Goal: Task Accomplishment & Management: Complete application form

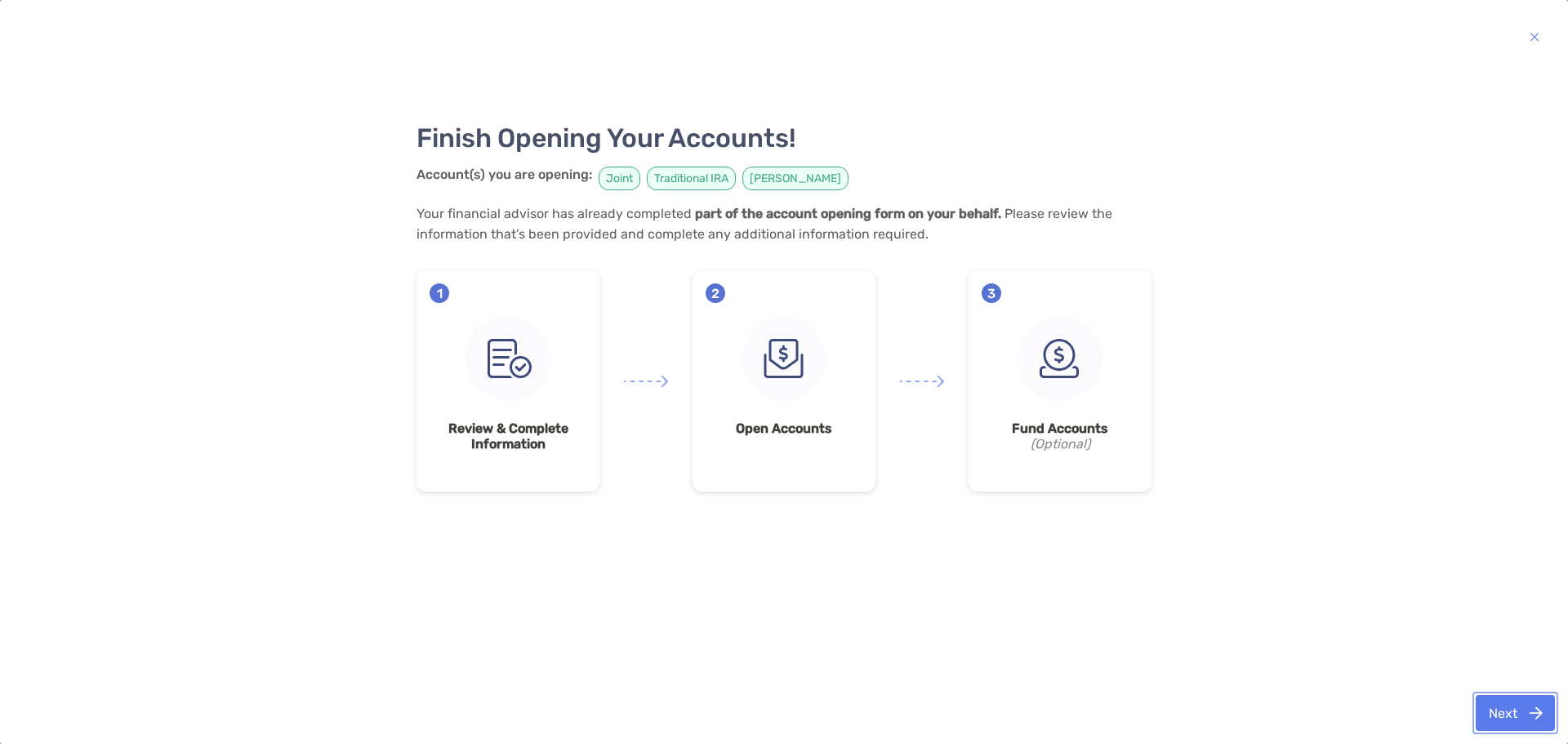
click at [1500, 710] on button "Next" at bounding box center [1515, 712] width 80 height 36
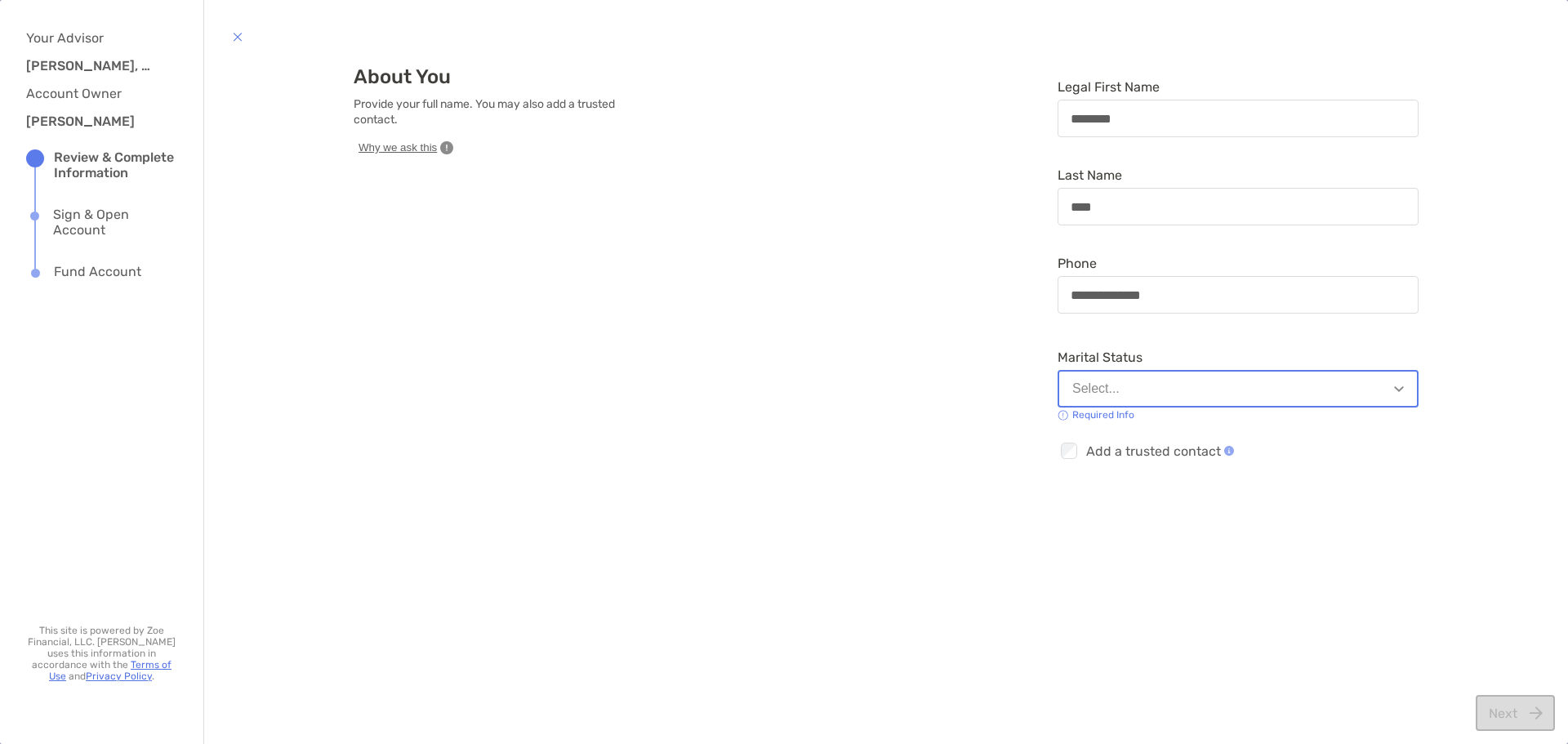
click at [1115, 385] on button "Select..." at bounding box center [1238, 389] width 361 height 37
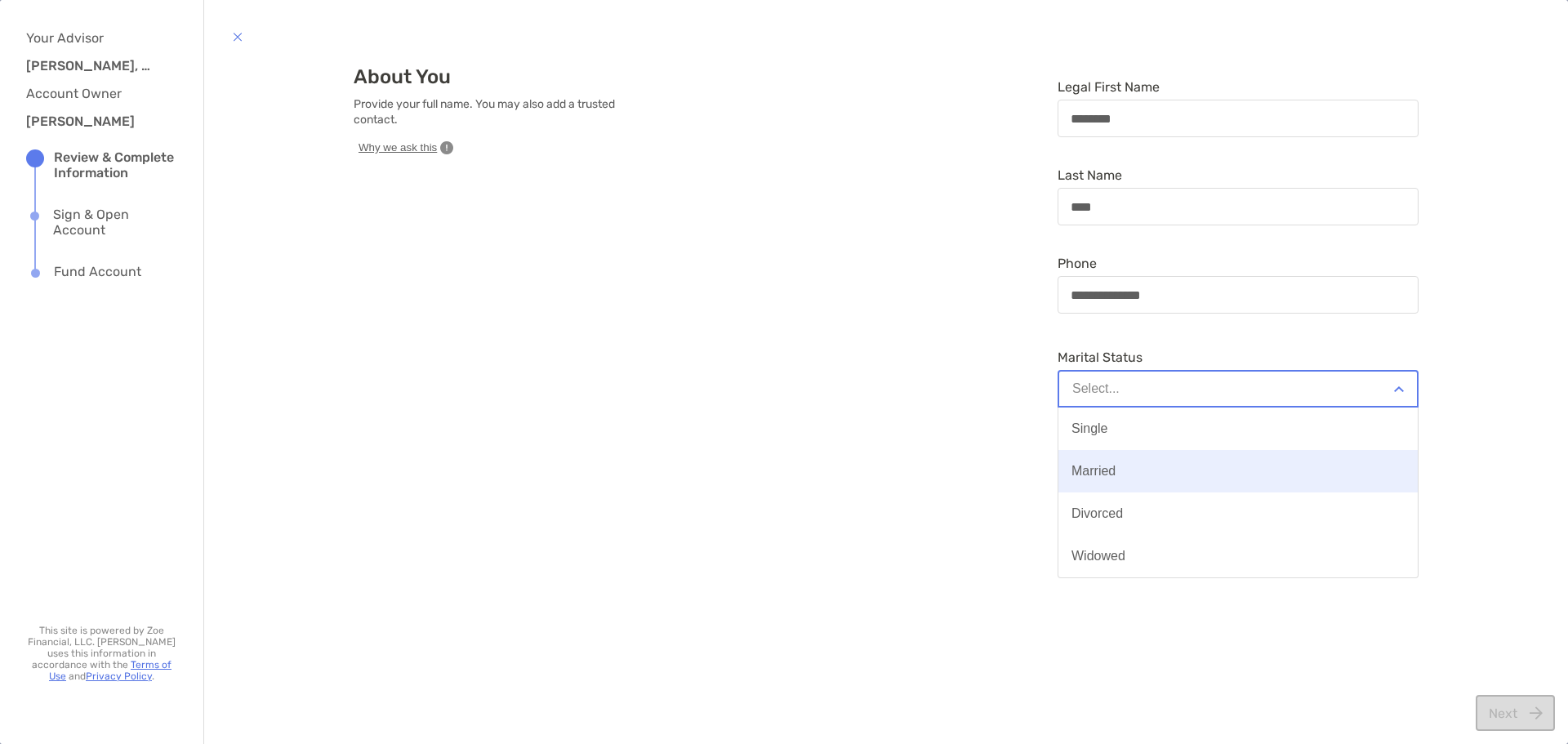
click at [1101, 470] on div "Married" at bounding box center [1094, 471] width 44 height 14
type input "**********"
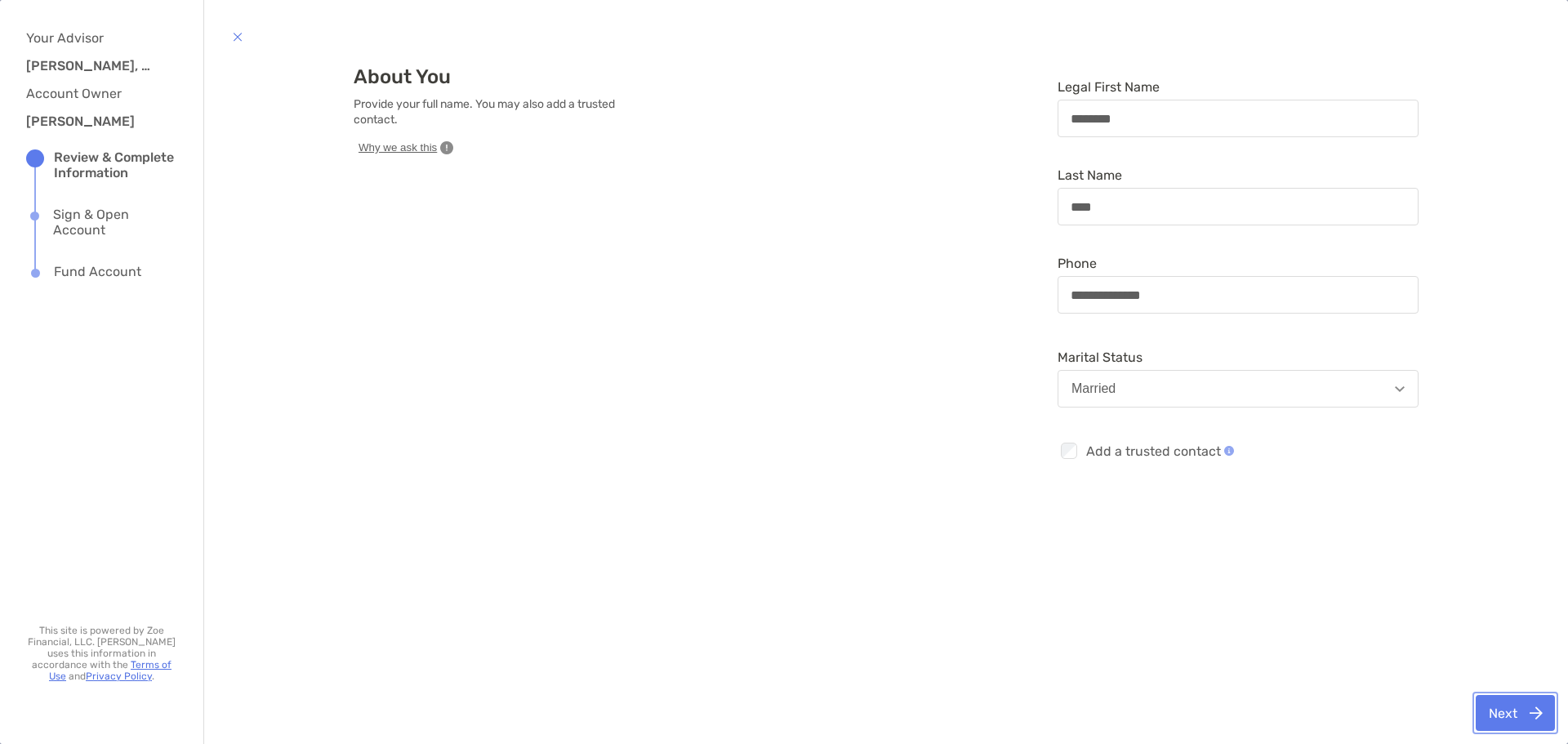
click at [1499, 713] on button "Next" at bounding box center [1515, 712] width 80 height 36
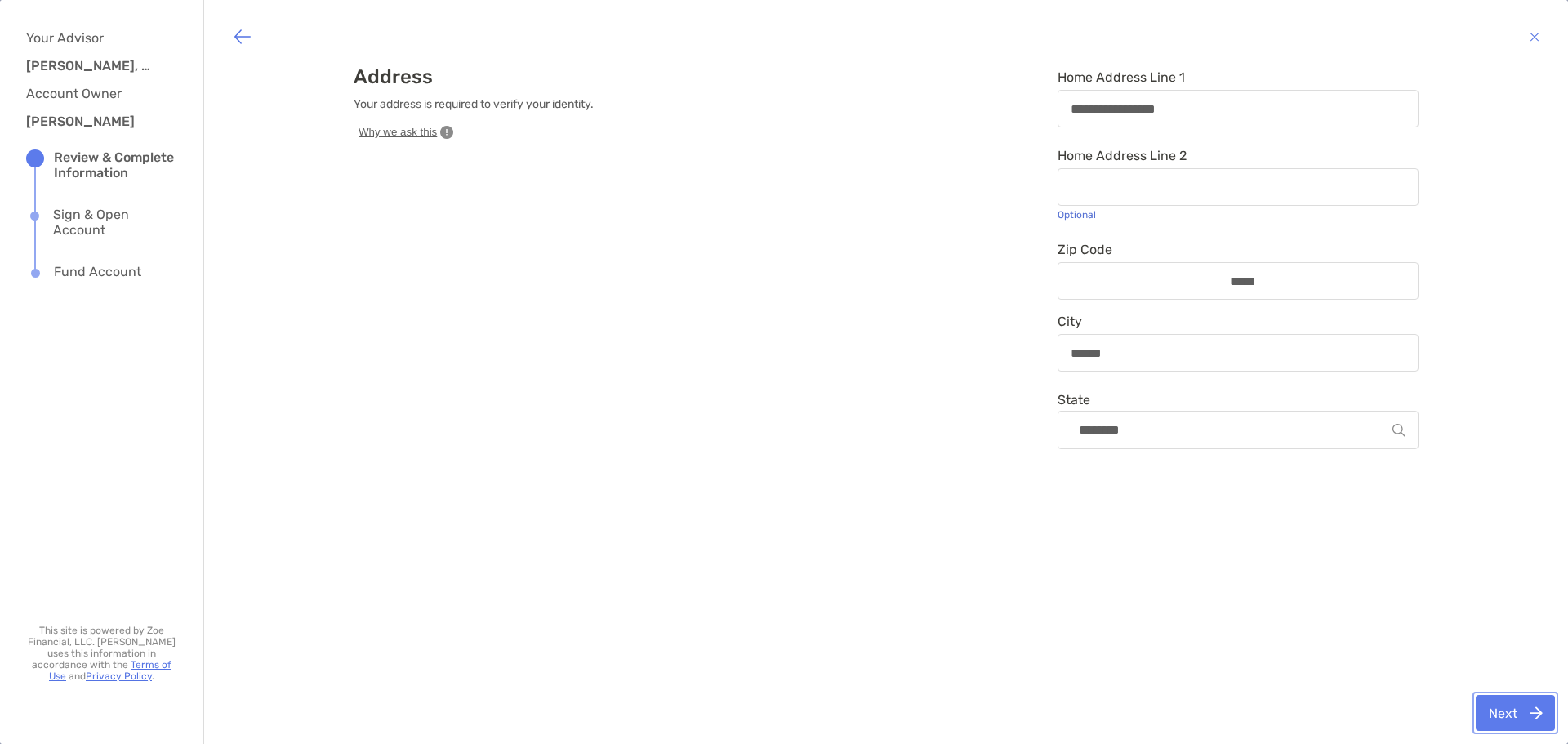
click at [1498, 708] on button "Next" at bounding box center [1515, 712] width 80 height 36
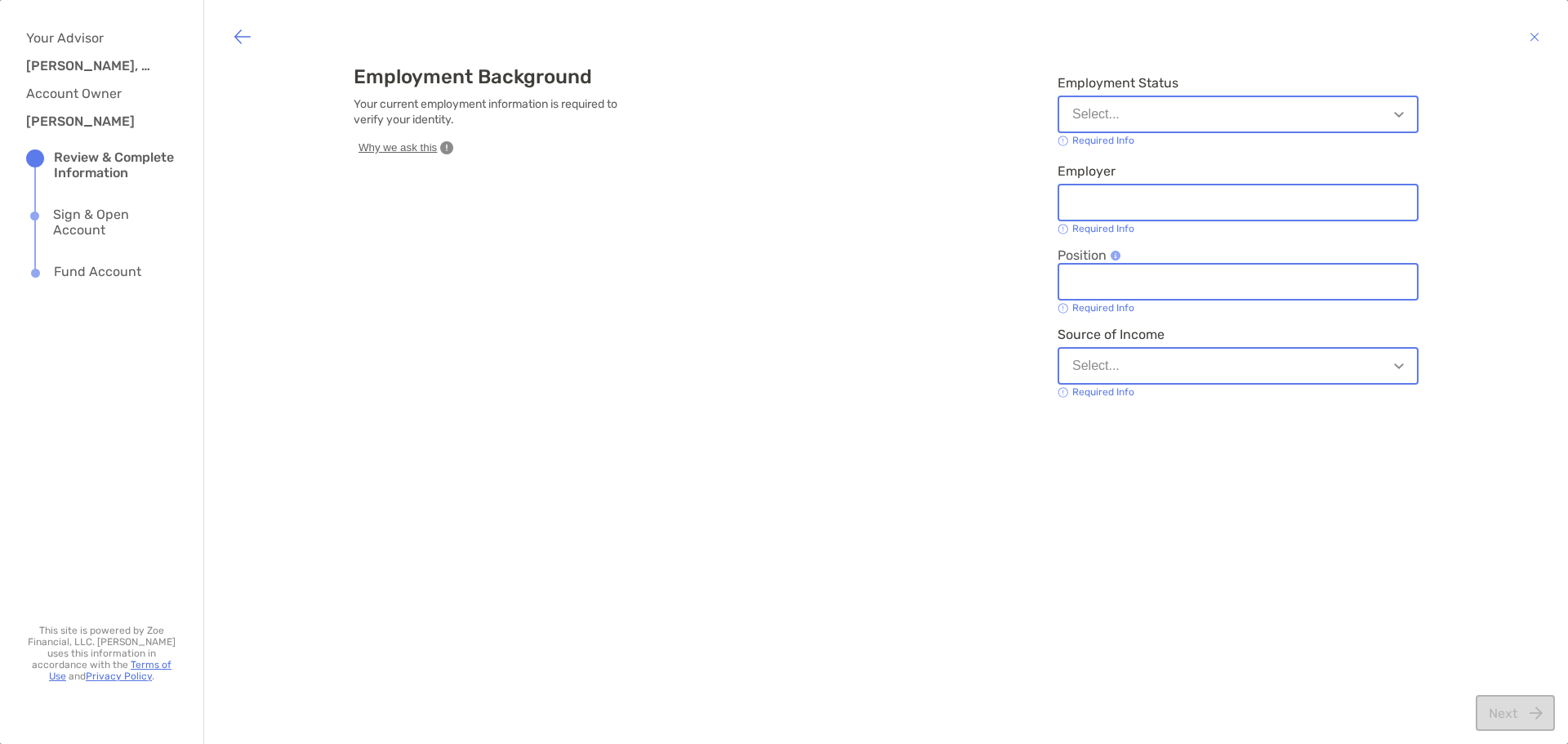
click at [1142, 99] on button "Select..." at bounding box center [1238, 114] width 361 height 37
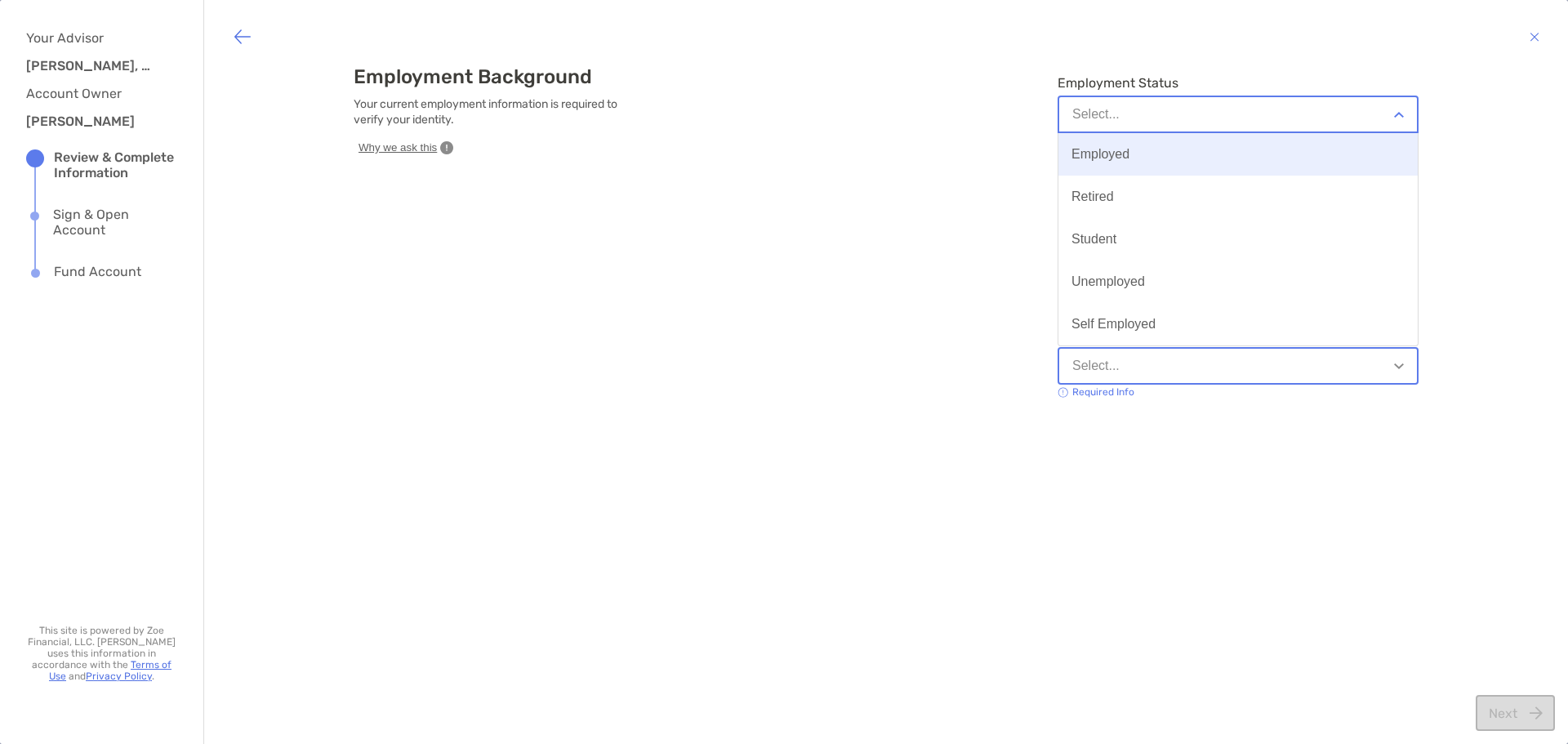
click at [1134, 161] on button "Employed" at bounding box center [1238, 155] width 360 height 42
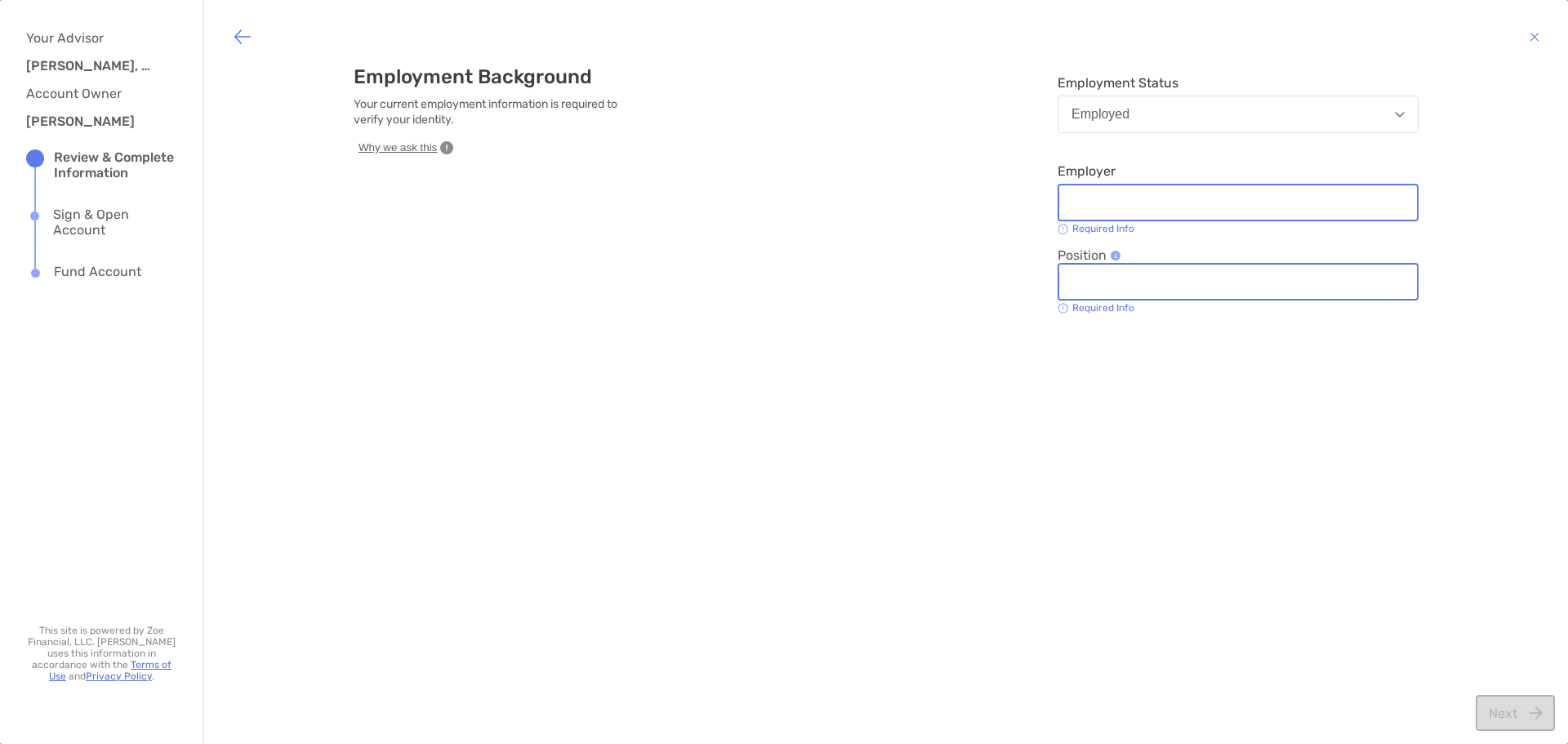
click at [1107, 201] on input "Employer" at bounding box center [1238, 203] width 358 height 13
type input "********"
click at [1351, 272] on div at bounding box center [1238, 281] width 361 height 37
click at [1351, 276] on input "Position" at bounding box center [1238, 282] width 358 height 13
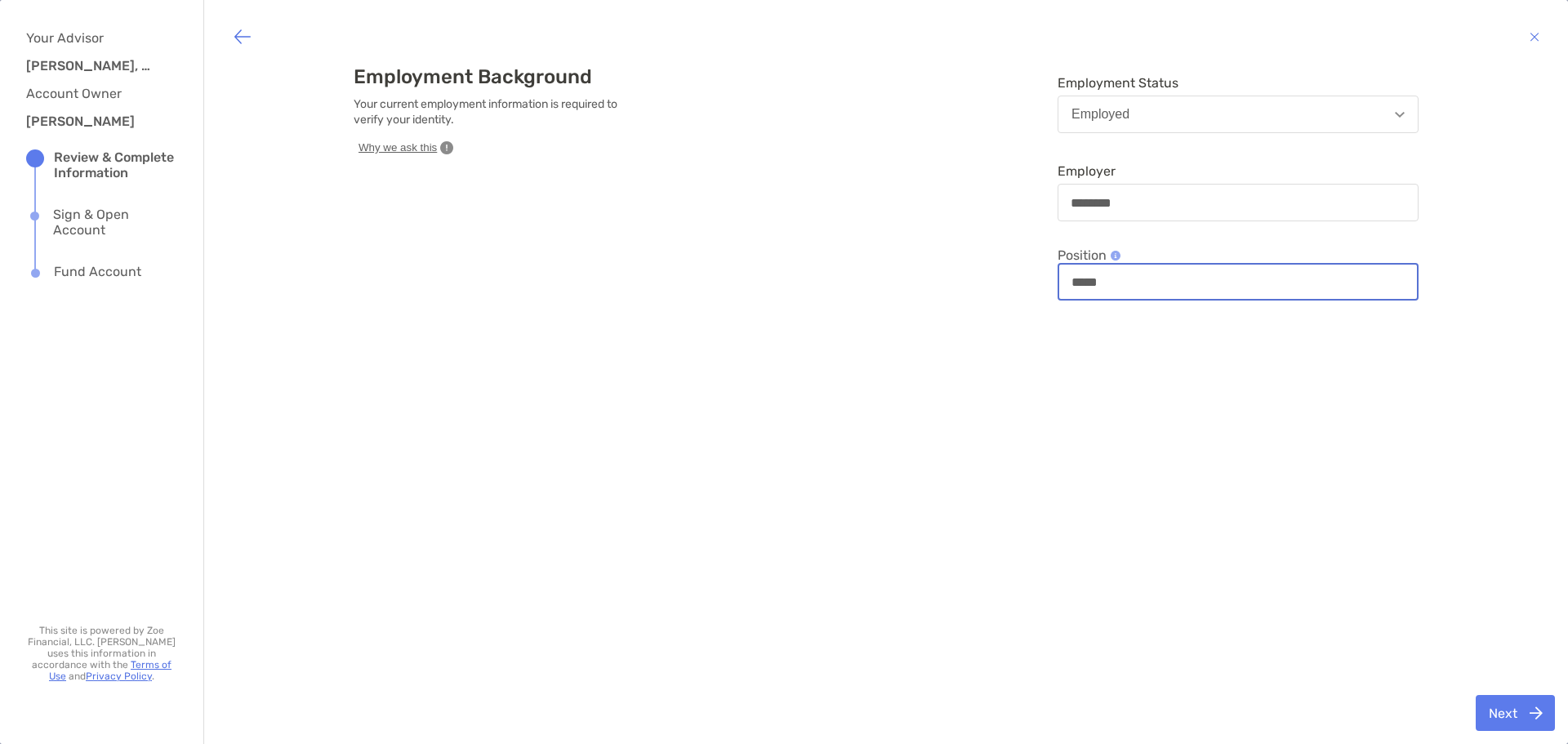
type input "*****"
click at [1504, 720] on button "Next" at bounding box center [1515, 712] width 80 height 36
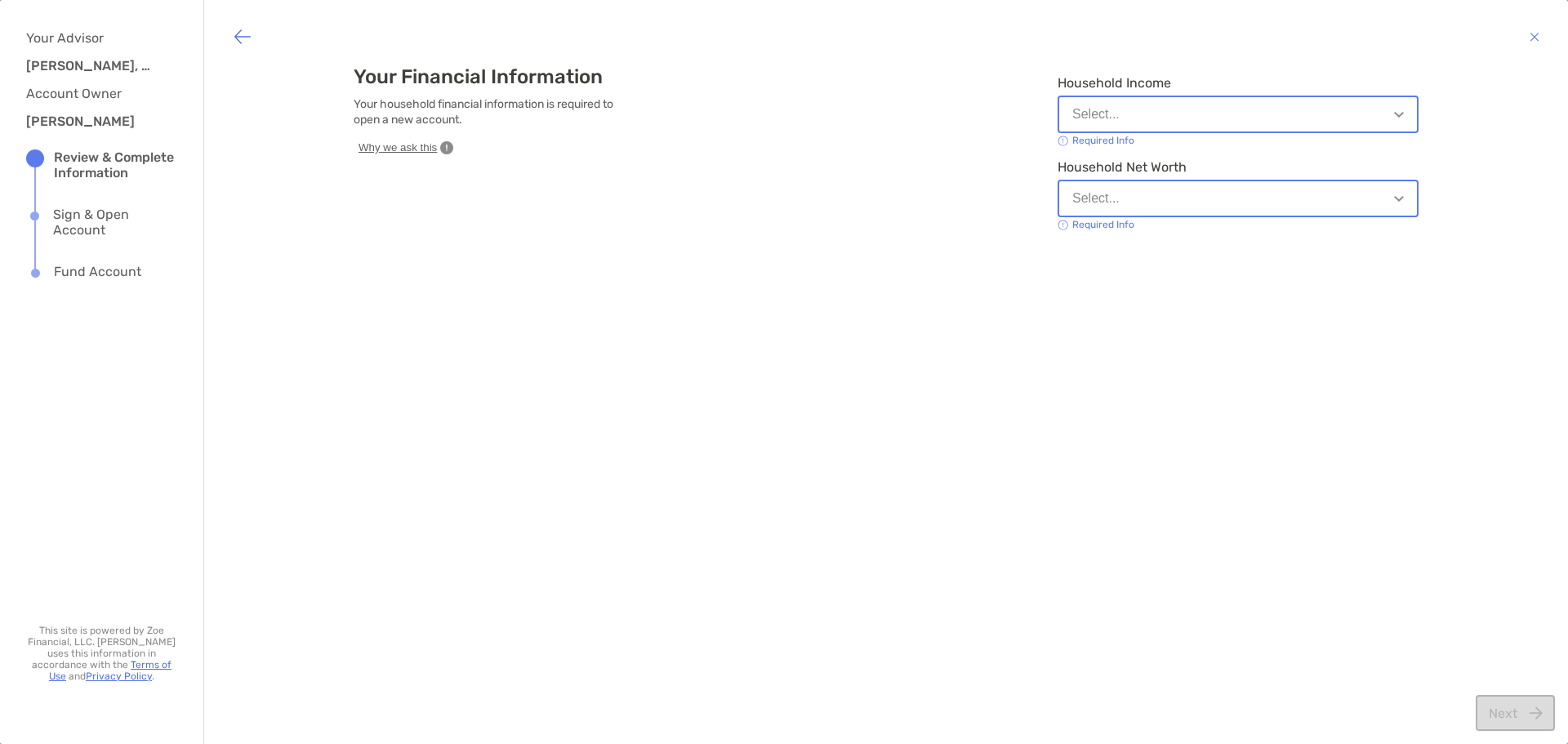
click at [1114, 108] on button "Select..." at bounding box center [1238, 114] width 361 height 37
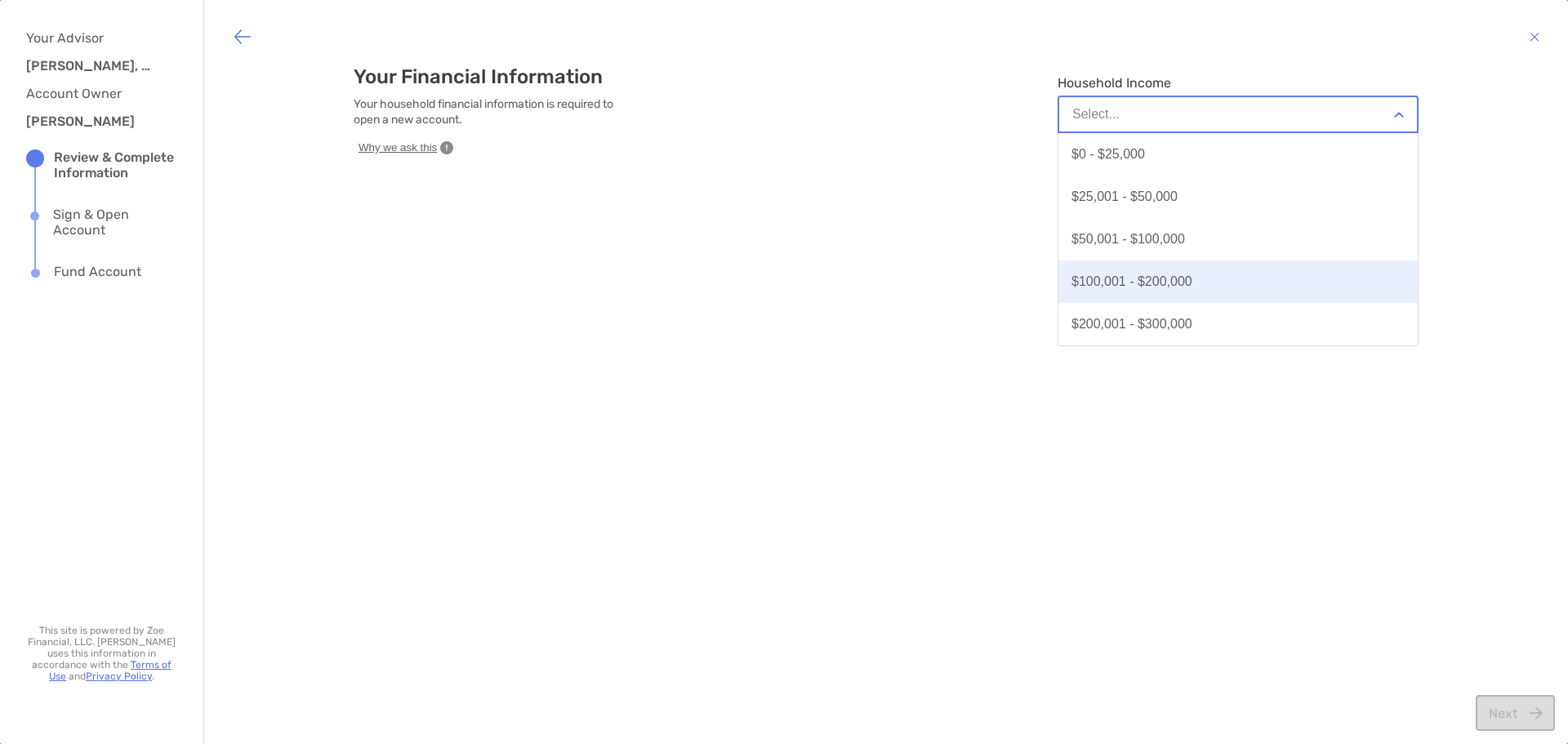
click at [1118, 283] on div "$100,001 - $200,000" at bounding box center [1132, 281] width 121 height 14
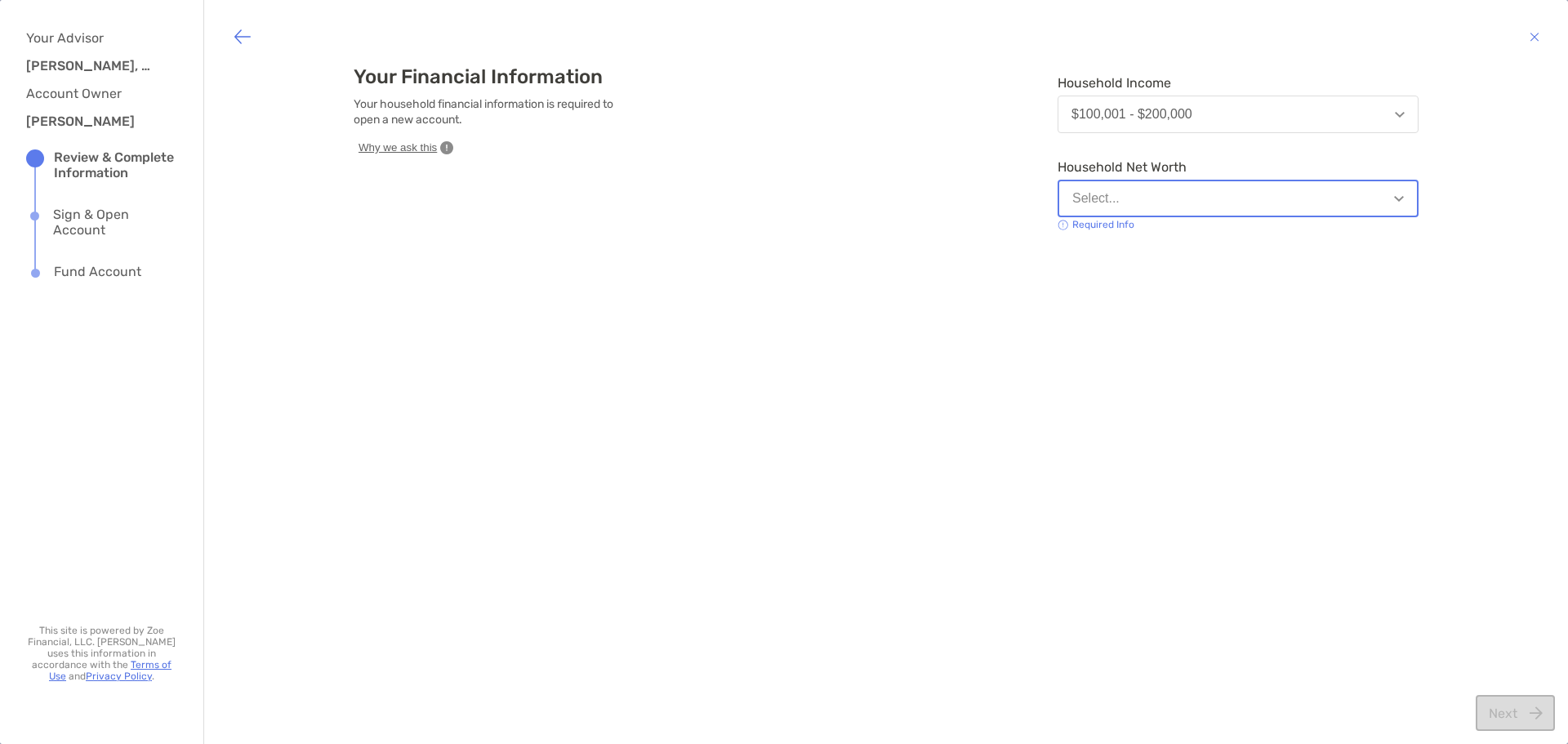
click at [1125, 189] on button "Select..." at bounding box center [1238, 198] width 361 height 37
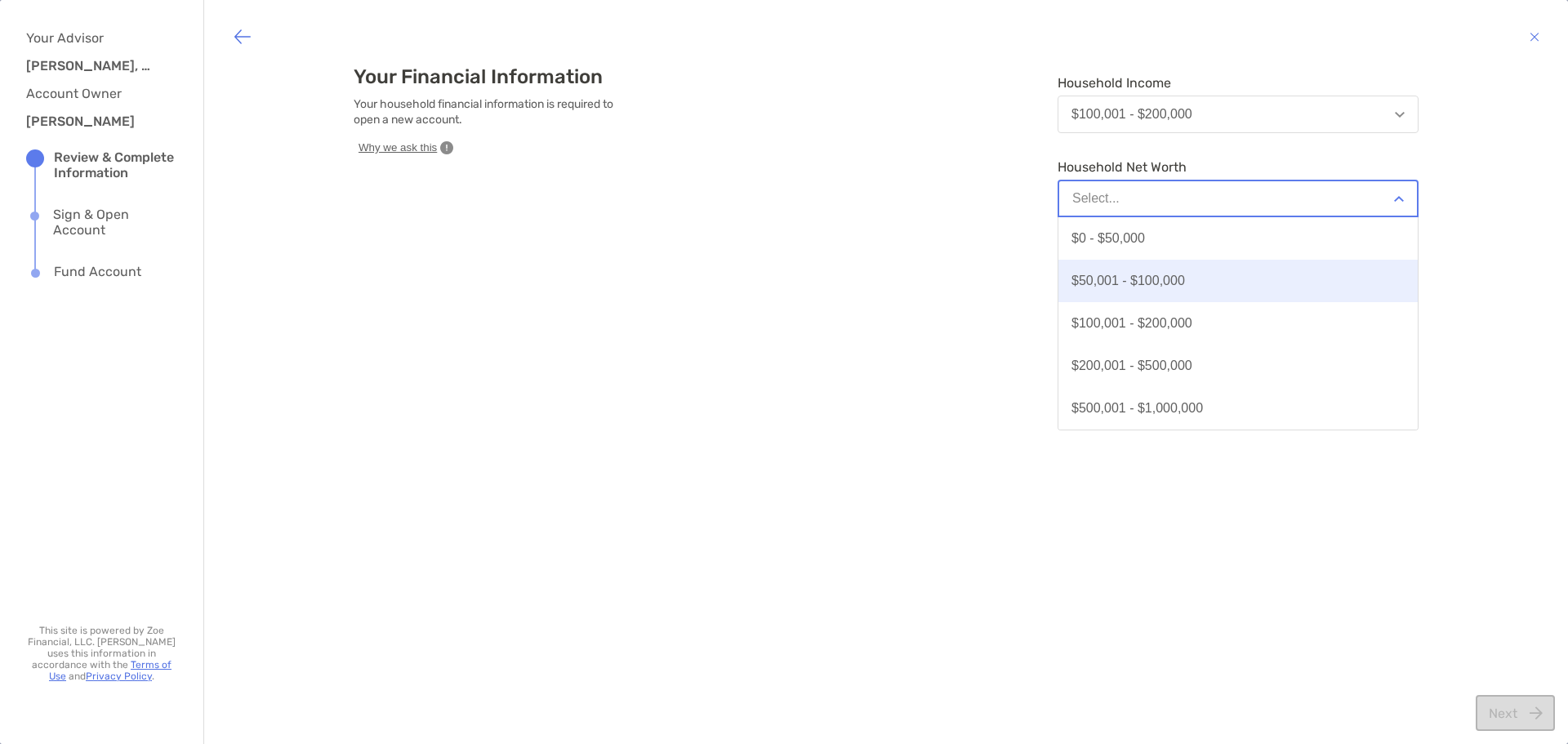
click at [1137, 287] on div "$50,001 - $100,000" at bounding box center [1128, 280] width 113 height 14
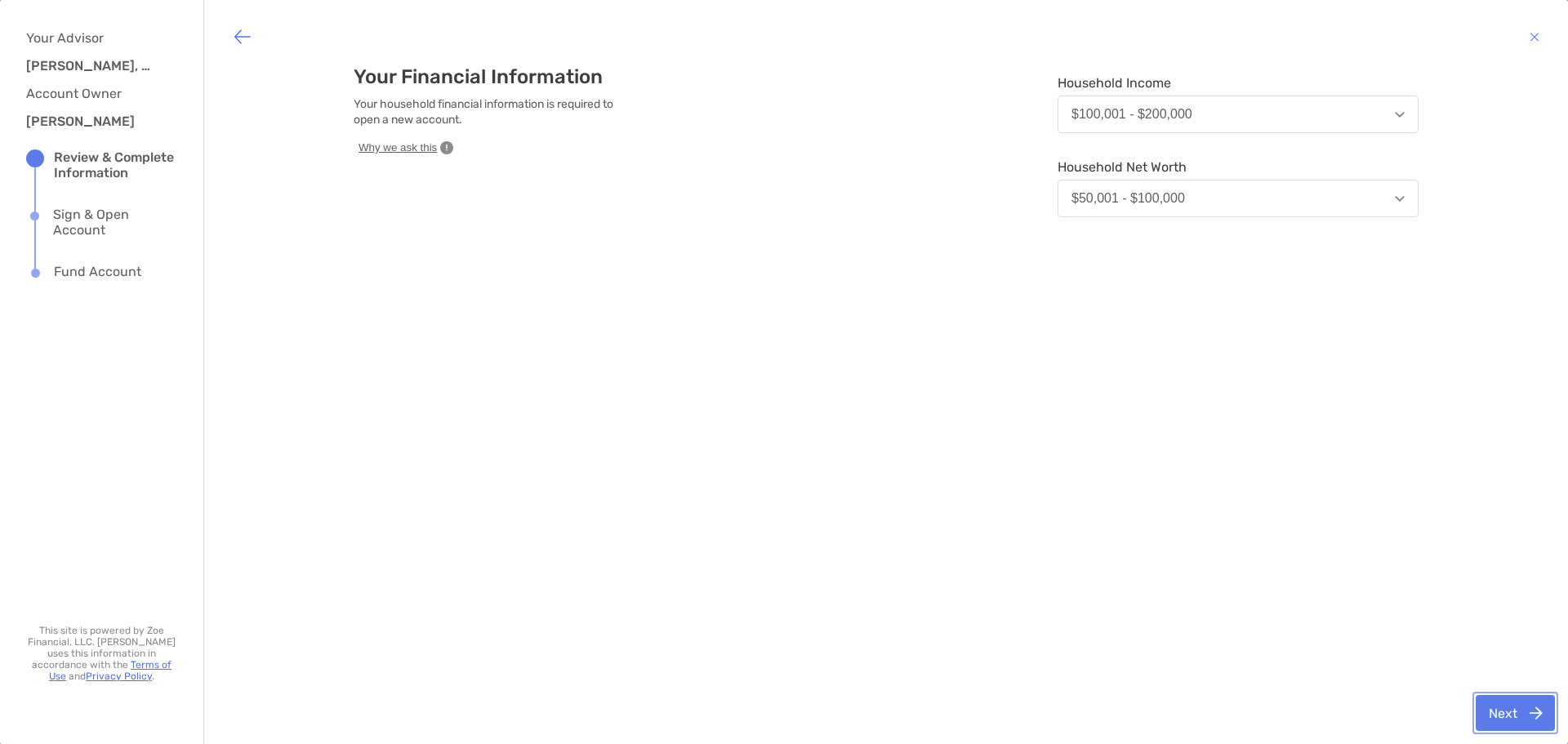
click at [1480, 701] on button "Next" at bounding box center [1515, 712] width 80 height 36
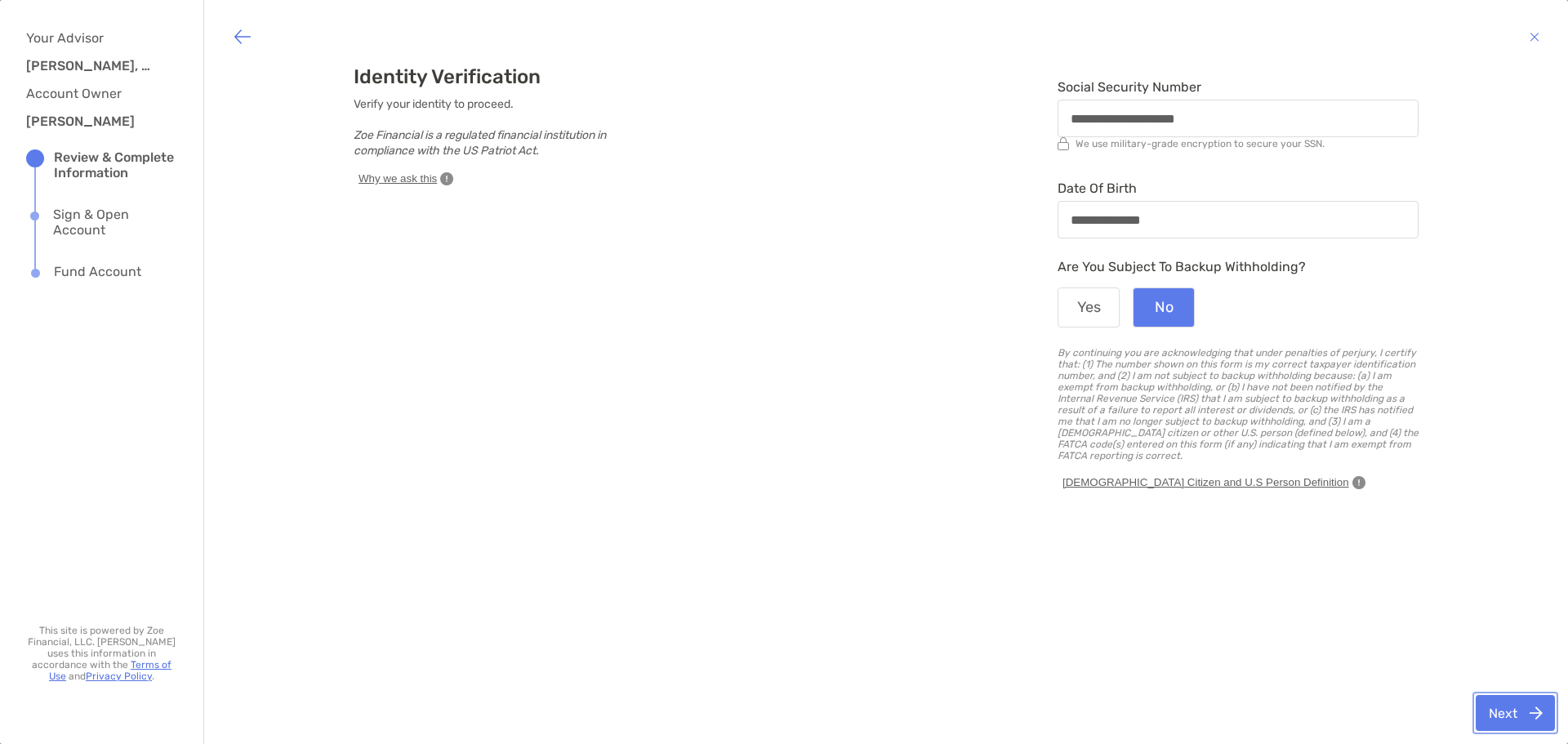
click at [1496, 713] on button "Next" at bounding box center [1515, 712] width 80 height 36
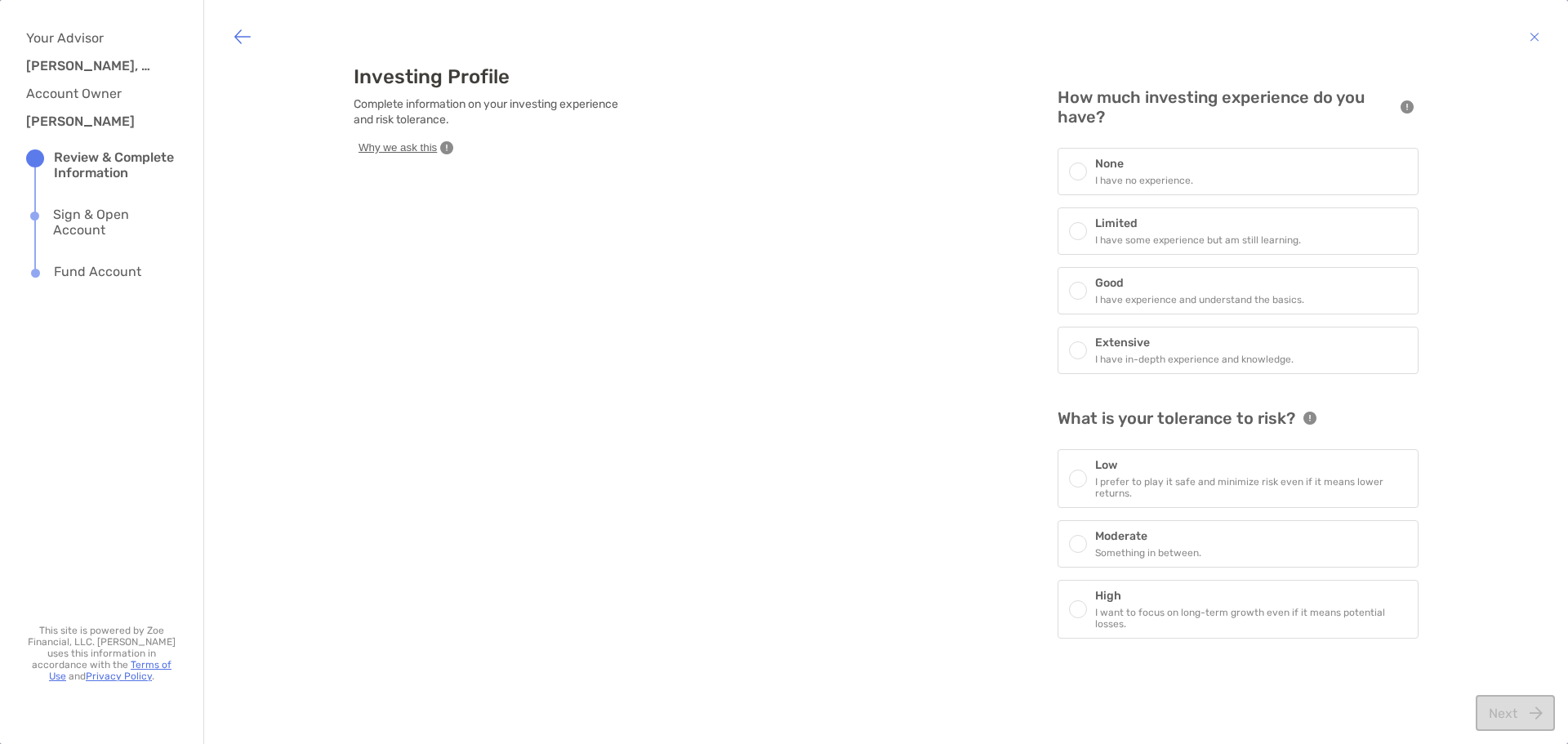
click at [1106, 285] on h6 "Good" at bounding box center [1200, 283] width 209 height 13
click at [1109, 229] on h6 "Limited" at bounding box center [1199, 224] width 206 height 13
click at [1139, 537] on h6 "Moderate" at bounding box center [1149, 538] width 107 height 13
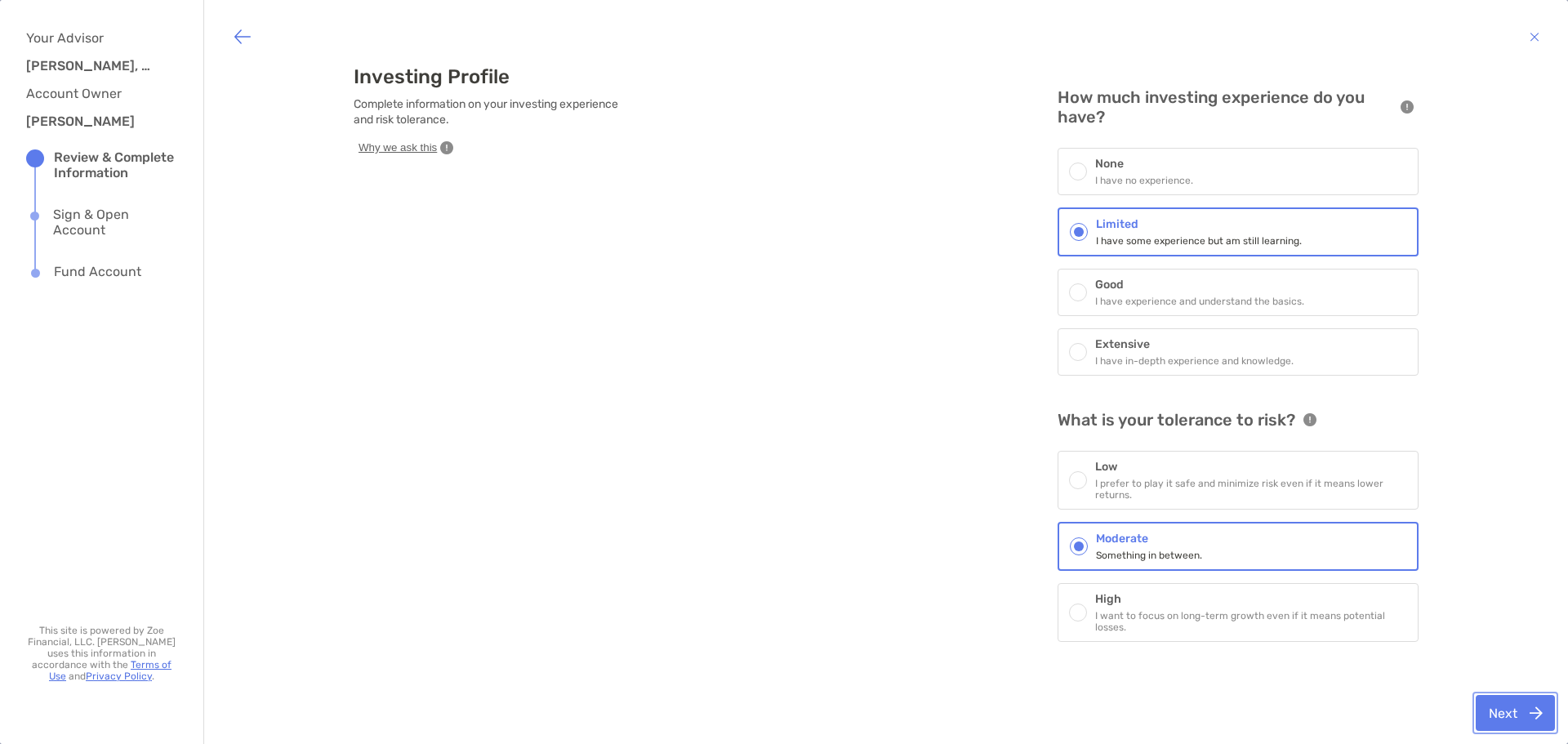
click at [1494, 717] on button "Next" at bounding box center [1515, 712] width 80 height 36
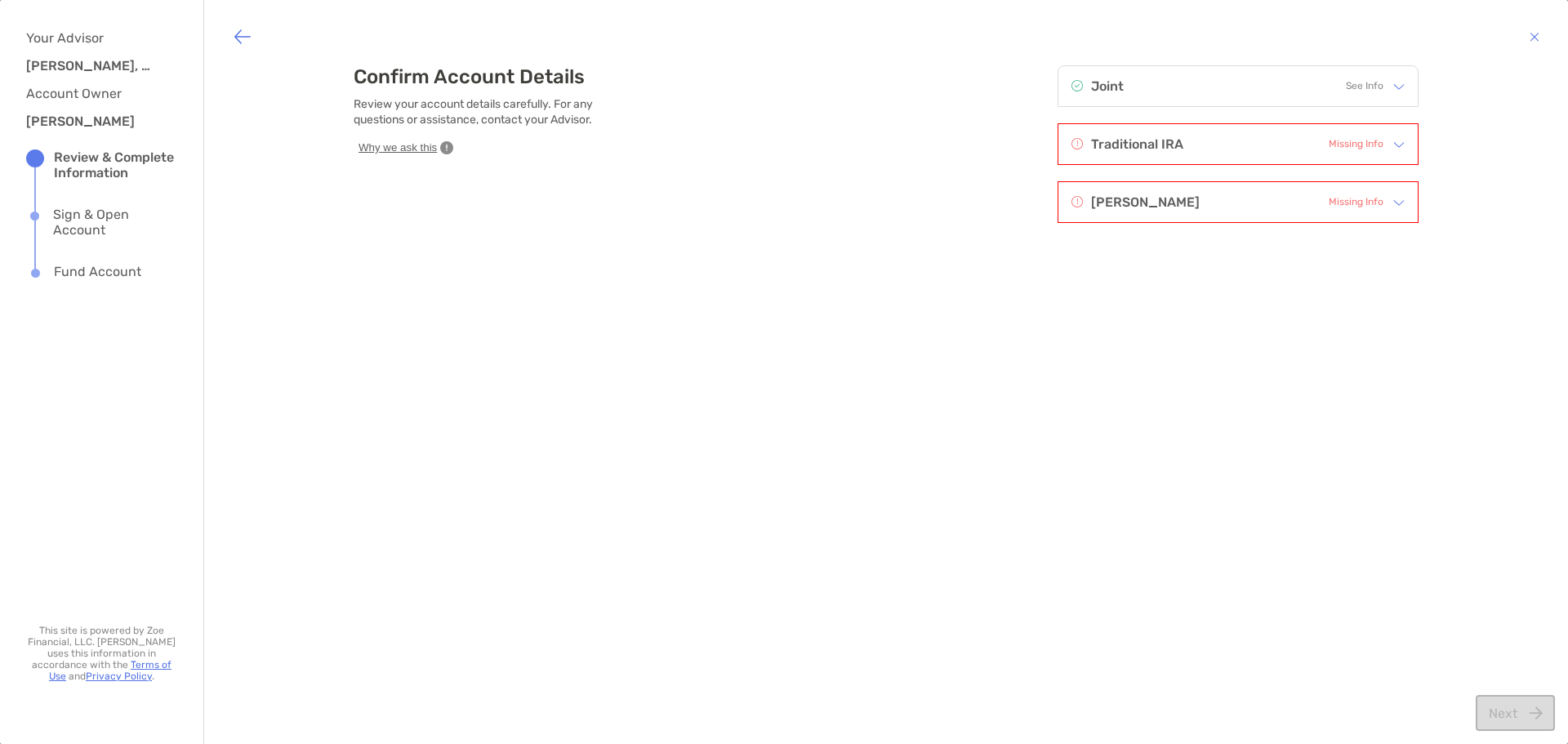
click at [1393, 149] on img at bounding box center [1399, 145] width 12 height 12
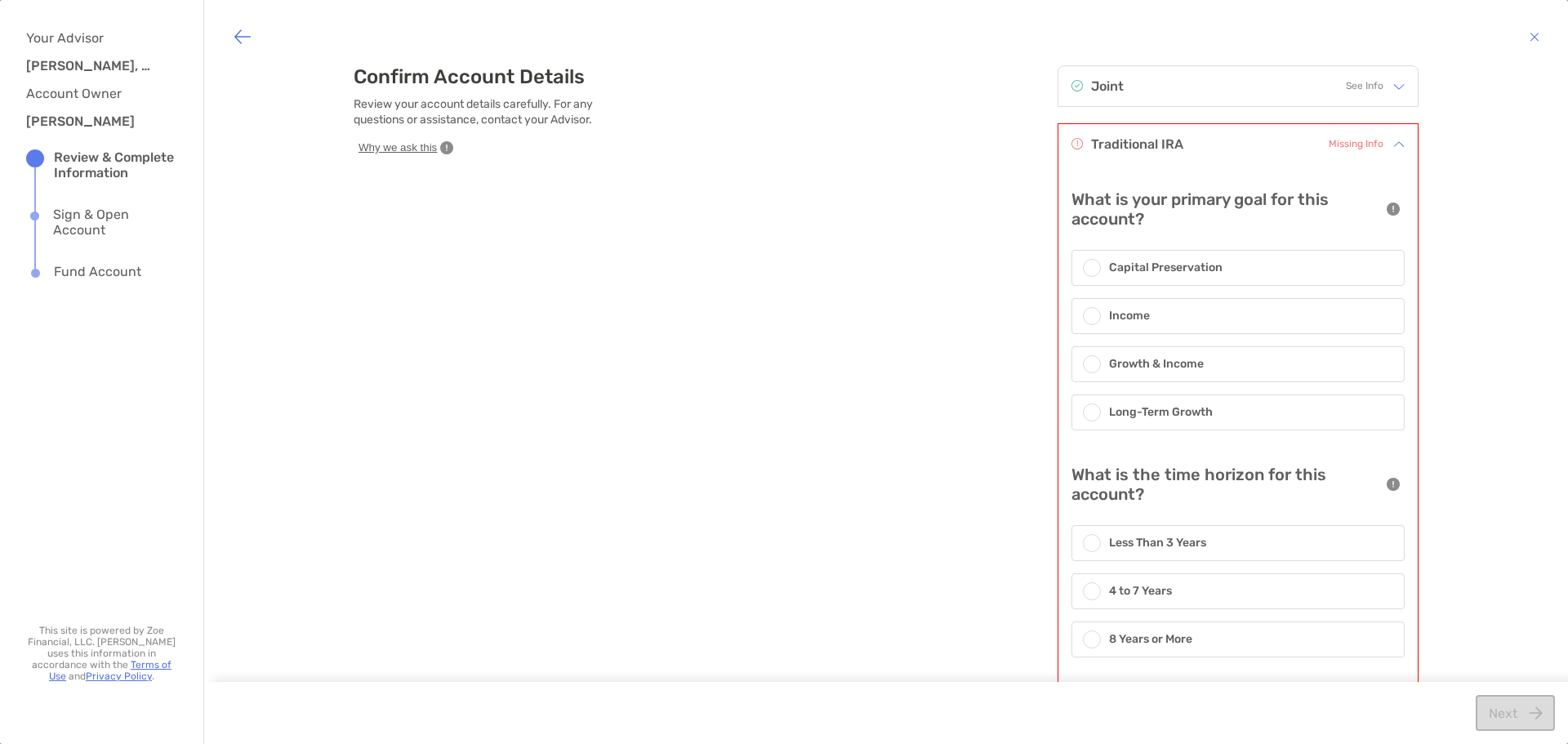
click at [1151, 368] on h6 "Growth & Income" at bounding box center [1156, 364] width 95 height 18
click at [1149, 415] on h6 "Long-Term Growth" at bounding box center [1161, 414] width 104 height 18
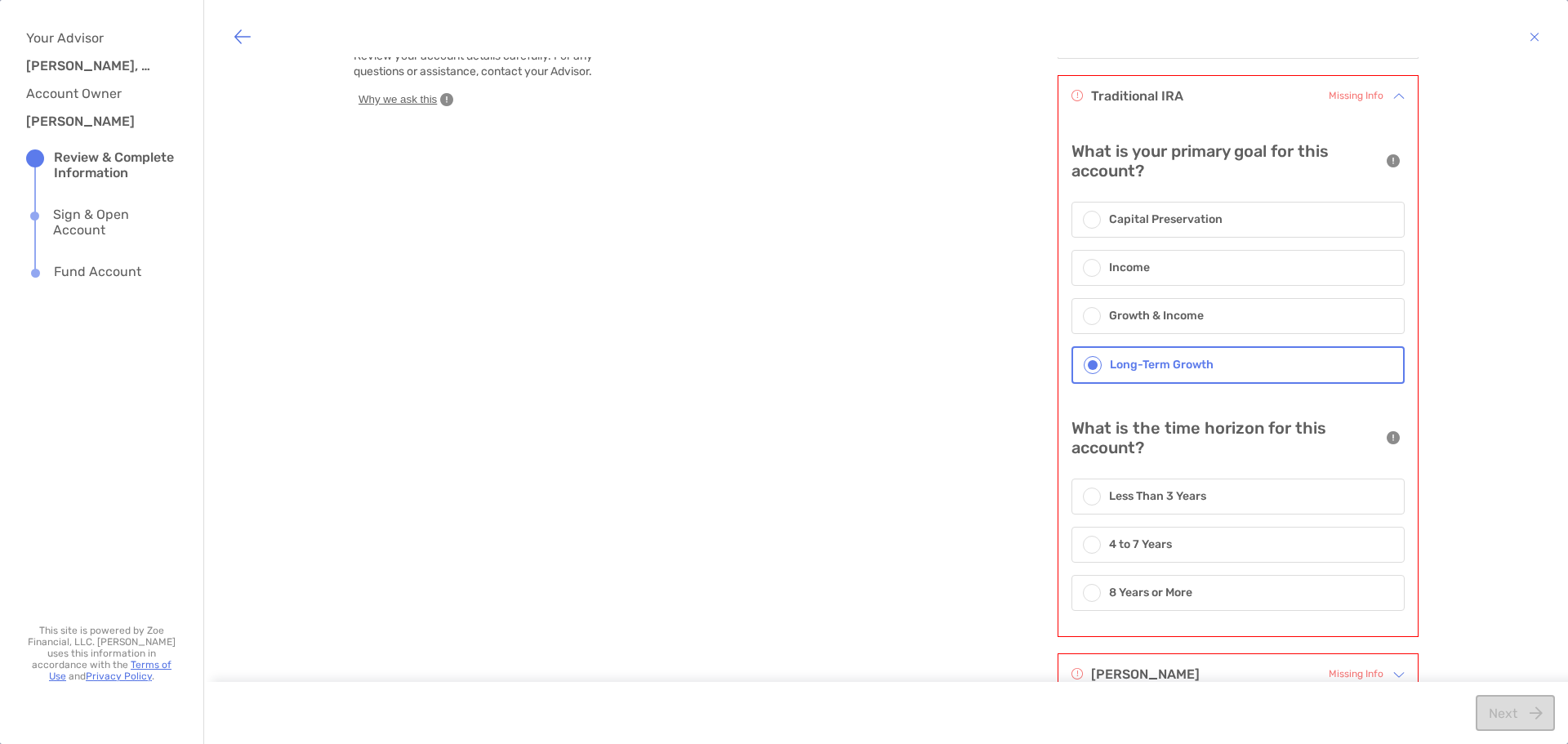
scroll to position [89, 0]
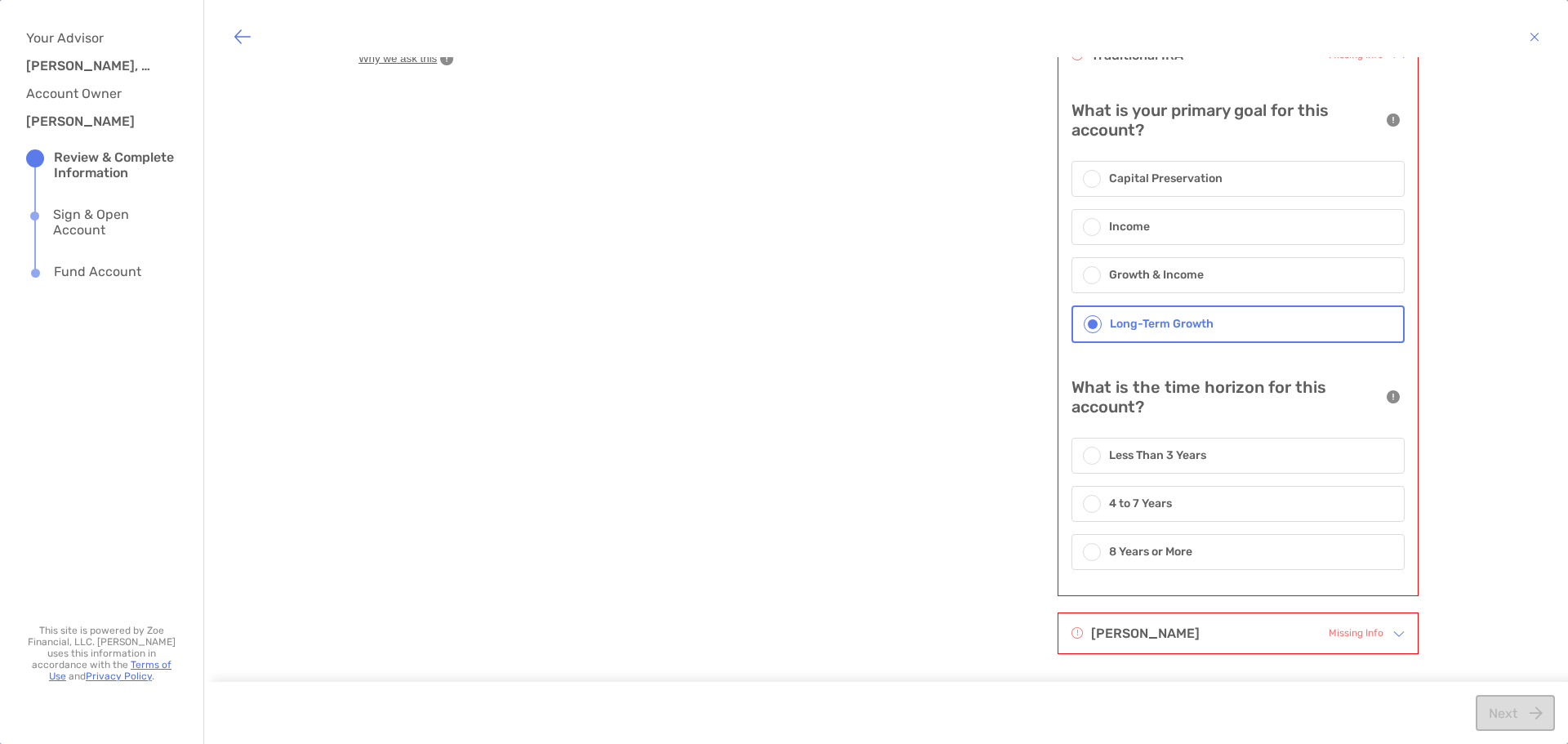
click at [1149, 541] on div "8 Years or More" at bounding box center [1238, 552] width 333 height 36
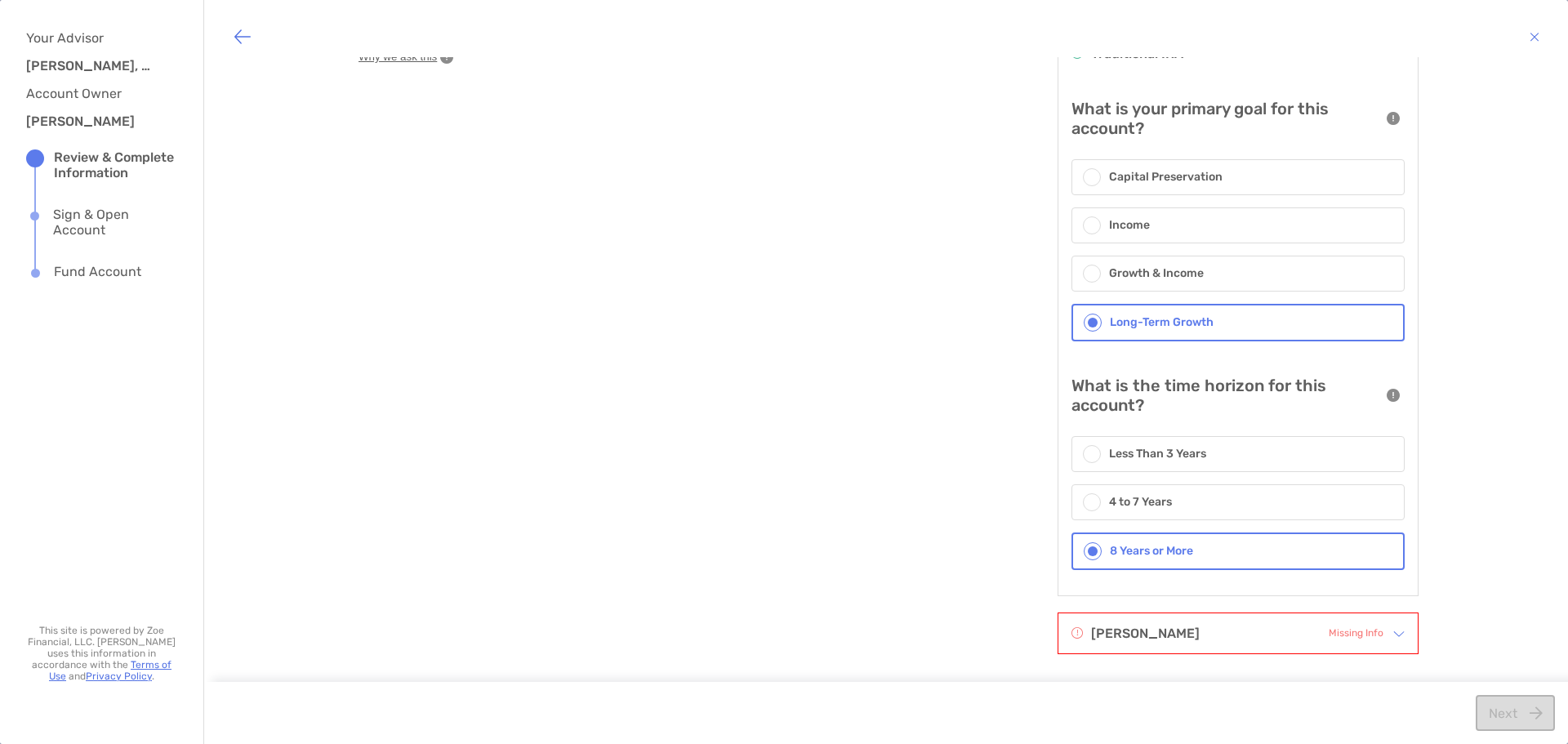
click at [1384, 633] on div at bounding box center [1394, 634] width 21 height 18
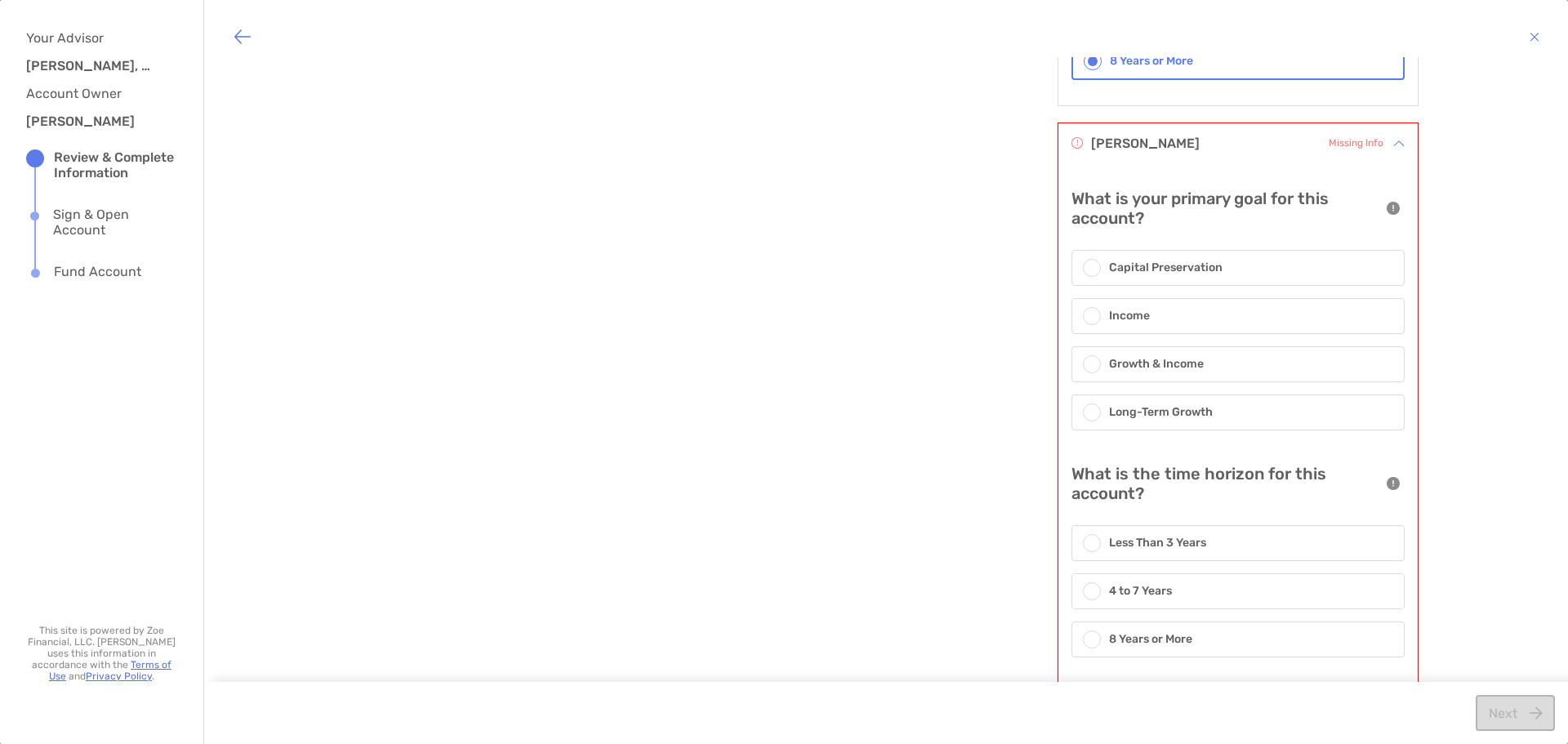
click at [1134, 409] on h6 "Long-Term Growth" at bounding box center [1161, 413] width 104 height 18
click at [1152, 634] on h6 "8 Years or More" at bounding box center [1151, 641] width 83 height 18
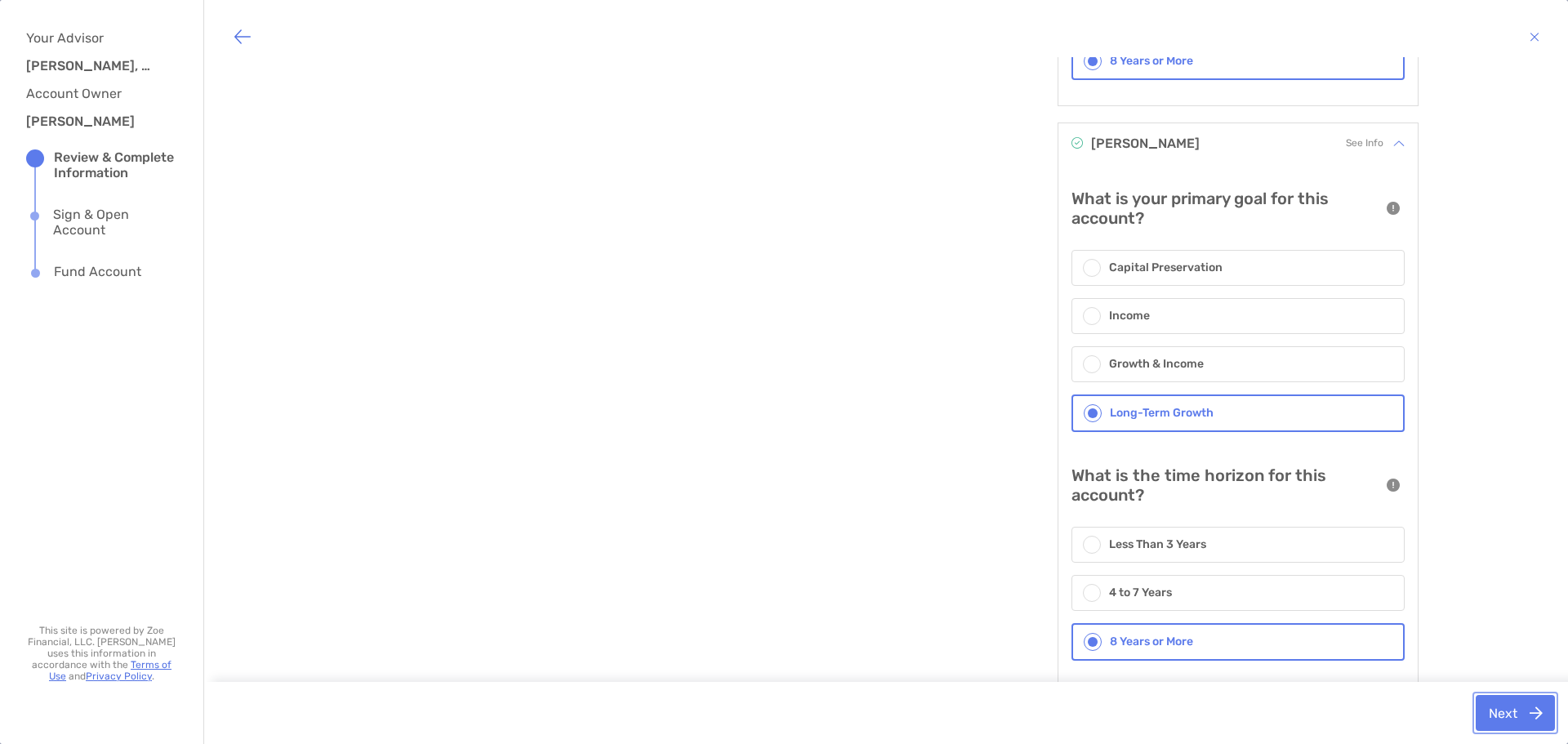
click at [1503, 714] on button "Next" at bounding box center [1515, 712] width 80 height 36
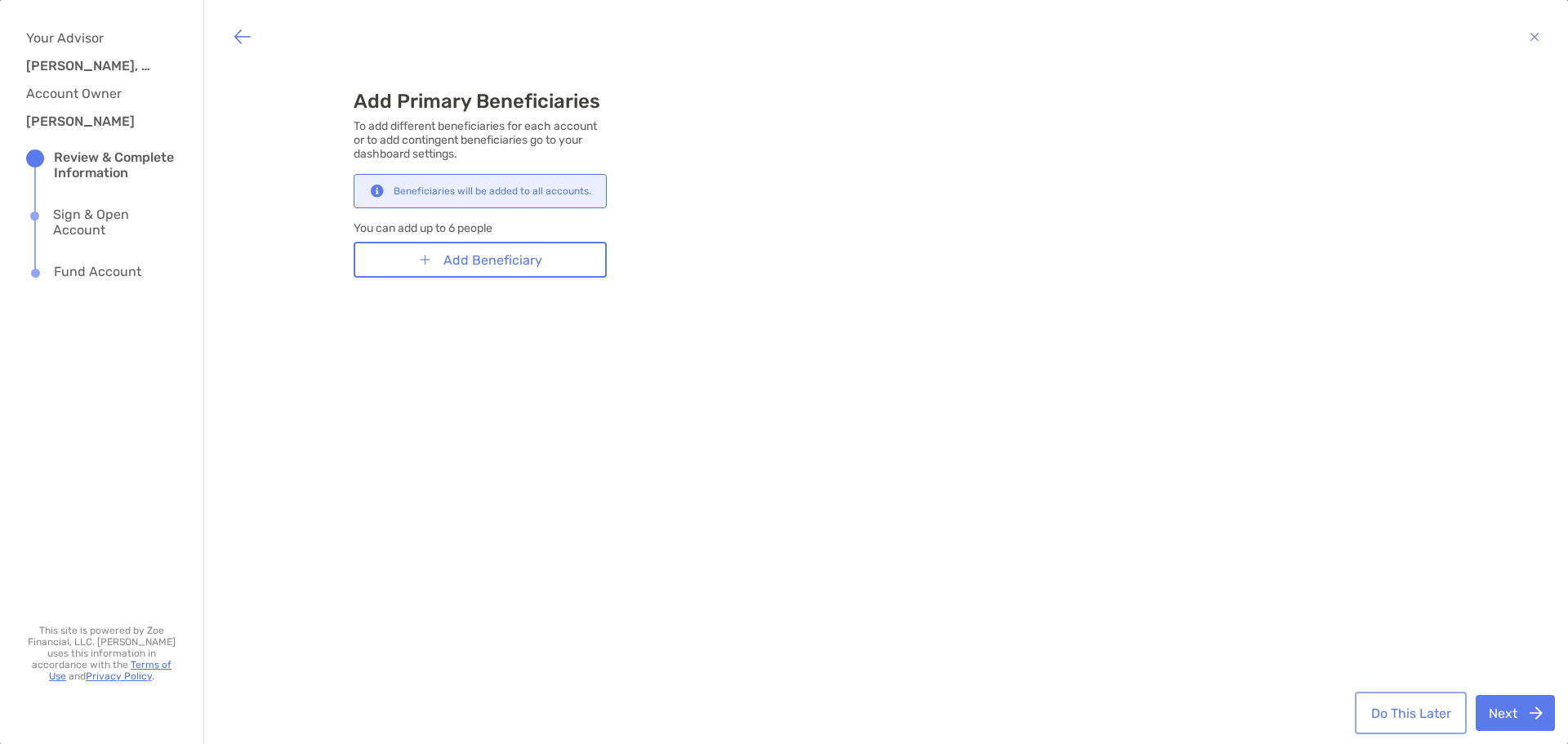
click at [1384, 711] on button "Do This Later" at bounding box center [1412, 712] width 106 height 36
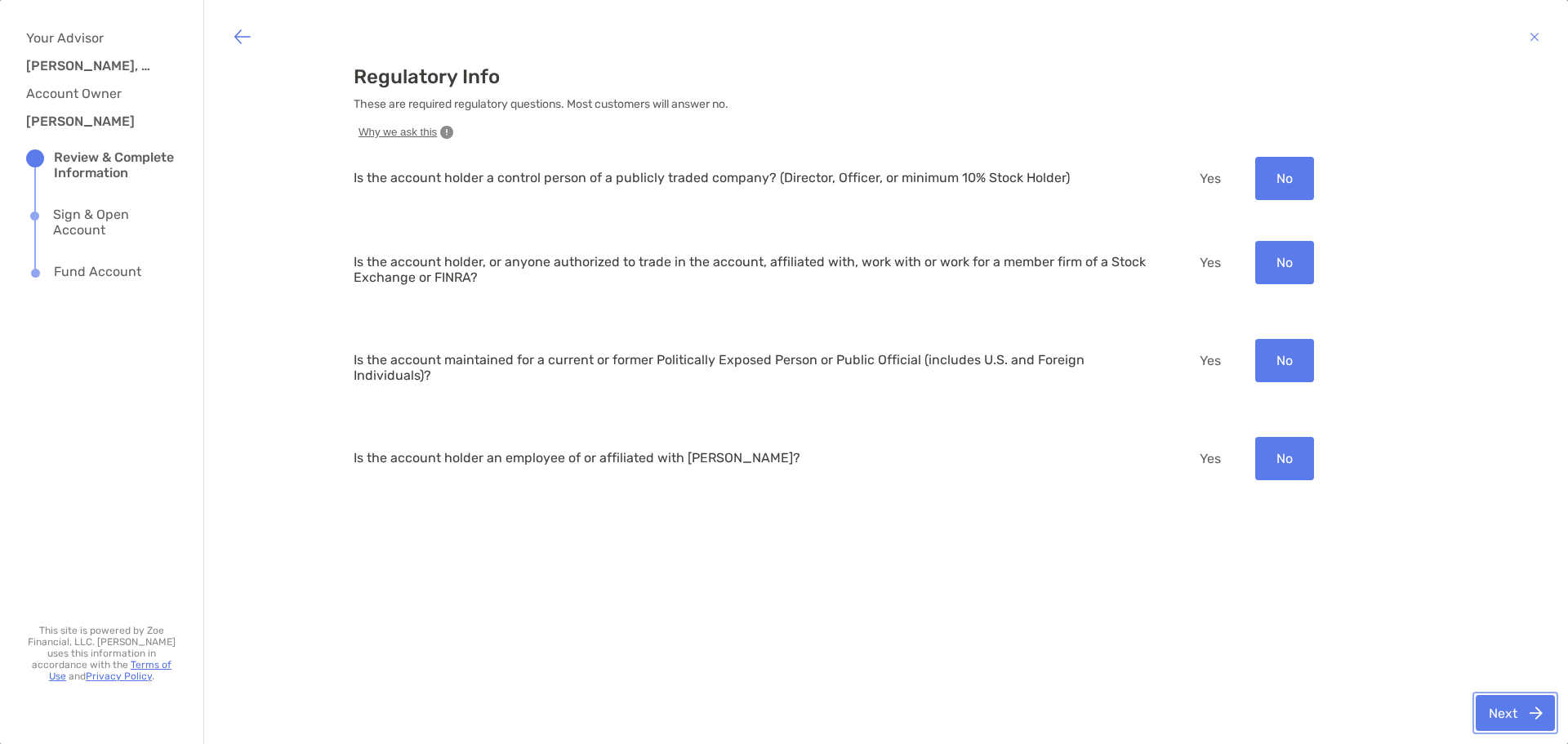
click at [1500, 720] on button "Next" at bounding box center [1515, 712] width 80 height 36
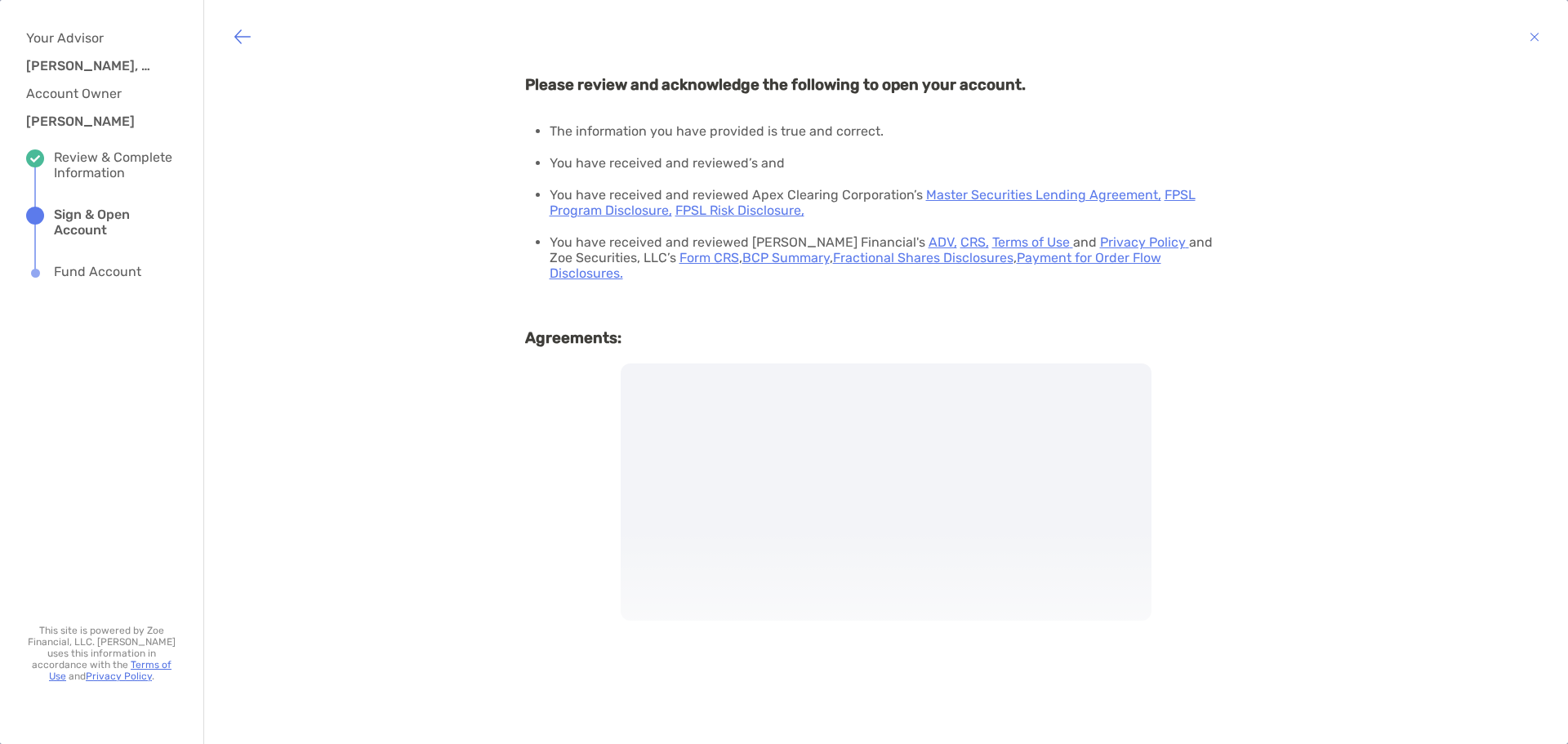
click at [1491, 706] on div "Please review and acknowledge the following to open your account. The informati…" at bounding box center [887, 413] width 1332 height 711
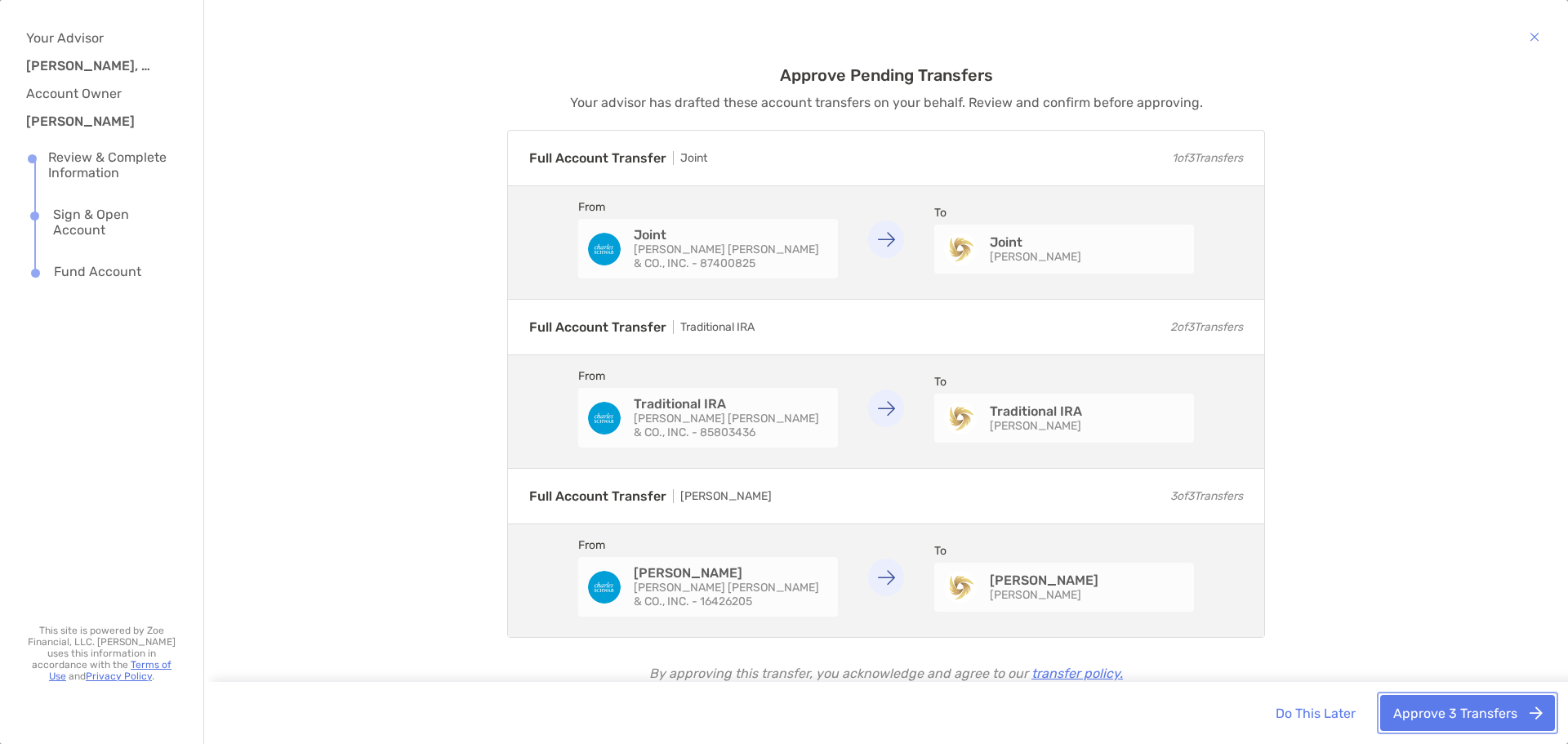
click at [1429, 707] on button "Approve 3 Transfers" at bounding box center [1468, 712] width 175 height 36
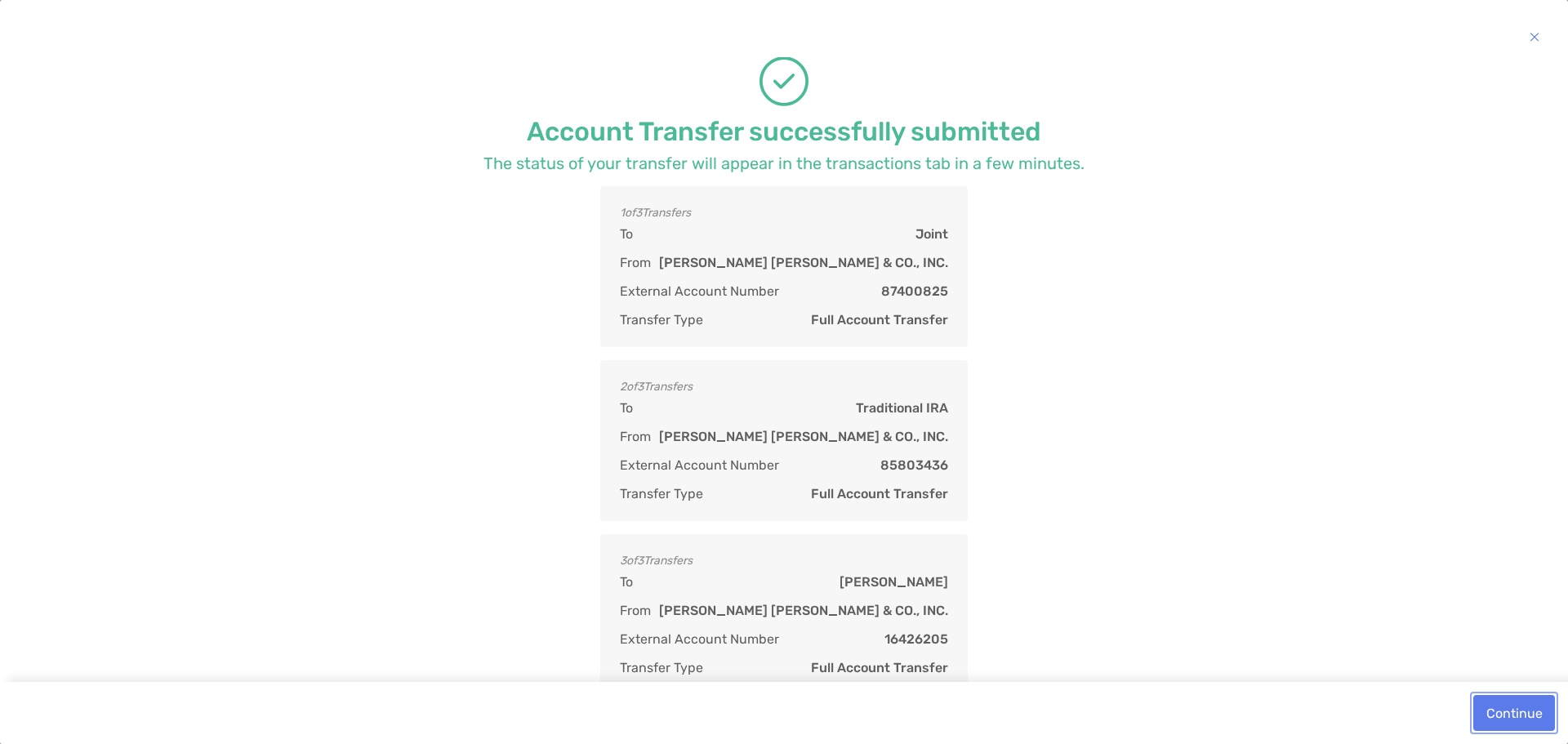
click at [1508, 698] on button "Continue" at bounding box center [1514, 712] width 82 height 36
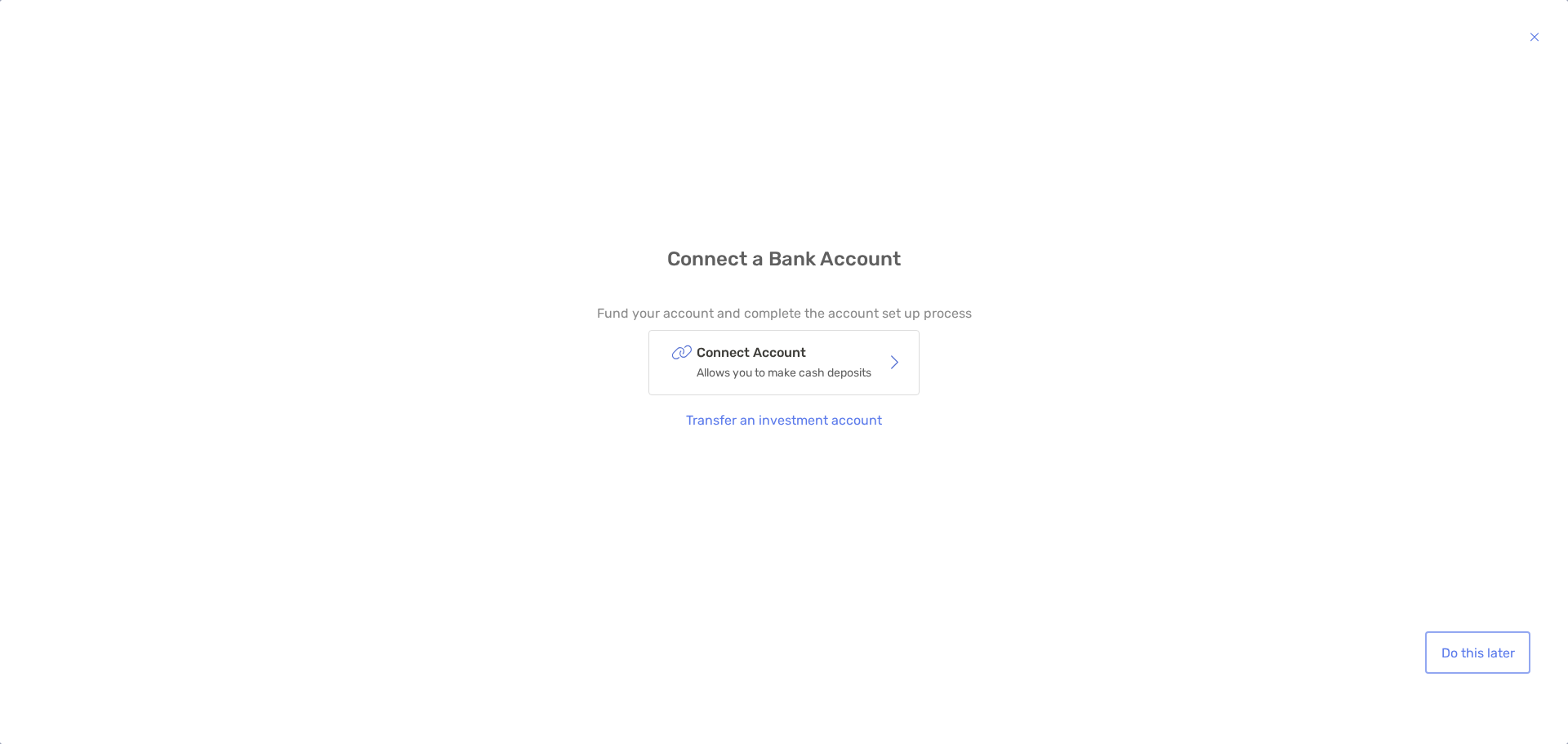
click at [1452, 647] on button "Do this later" at bounding box center [1478, 652] width 99 height 36
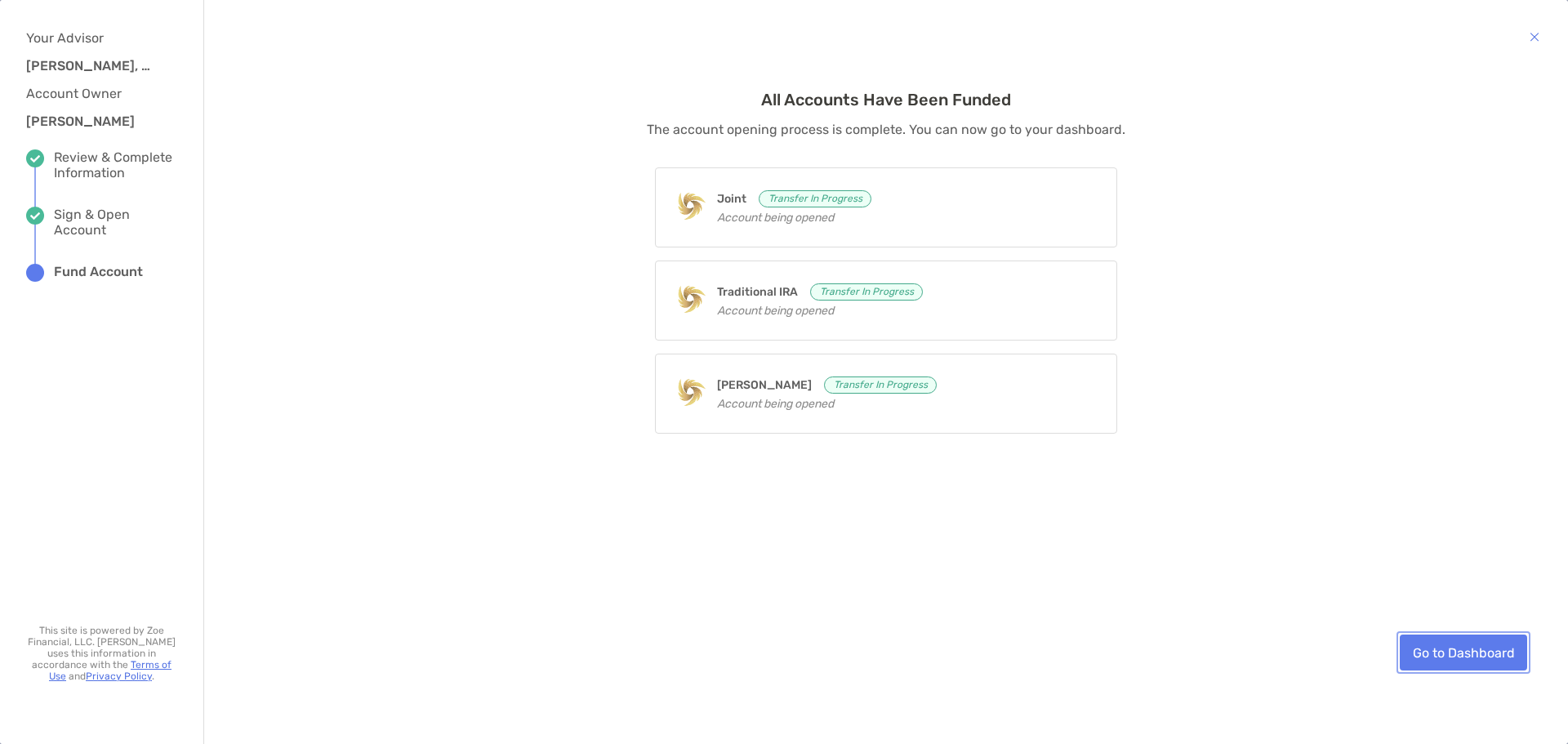
click at [1423, 636] on link "Go to Dashboard" at bounding box center [1463, 652] width 128 height 36
